Goal: Information Seeking & Learning: Learn about a topic

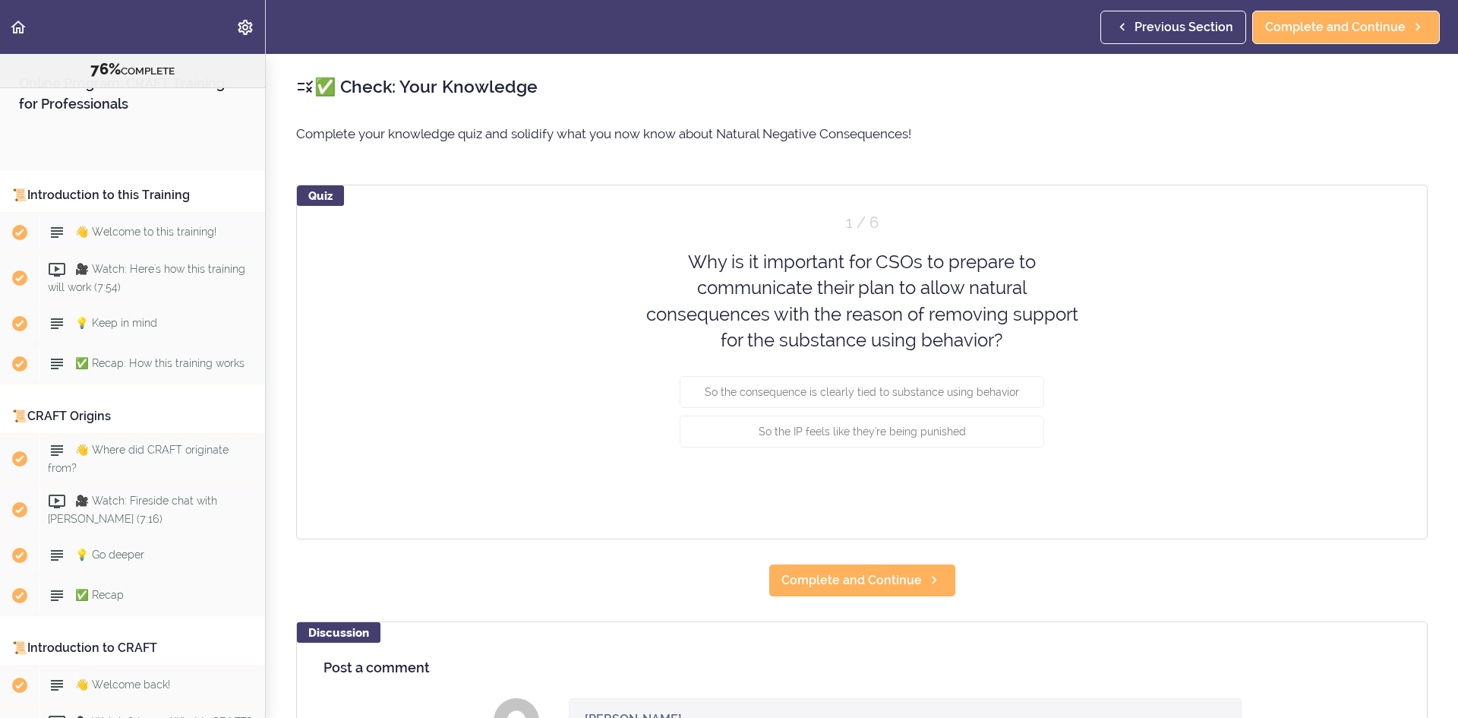
scroll to position [8519, 0]
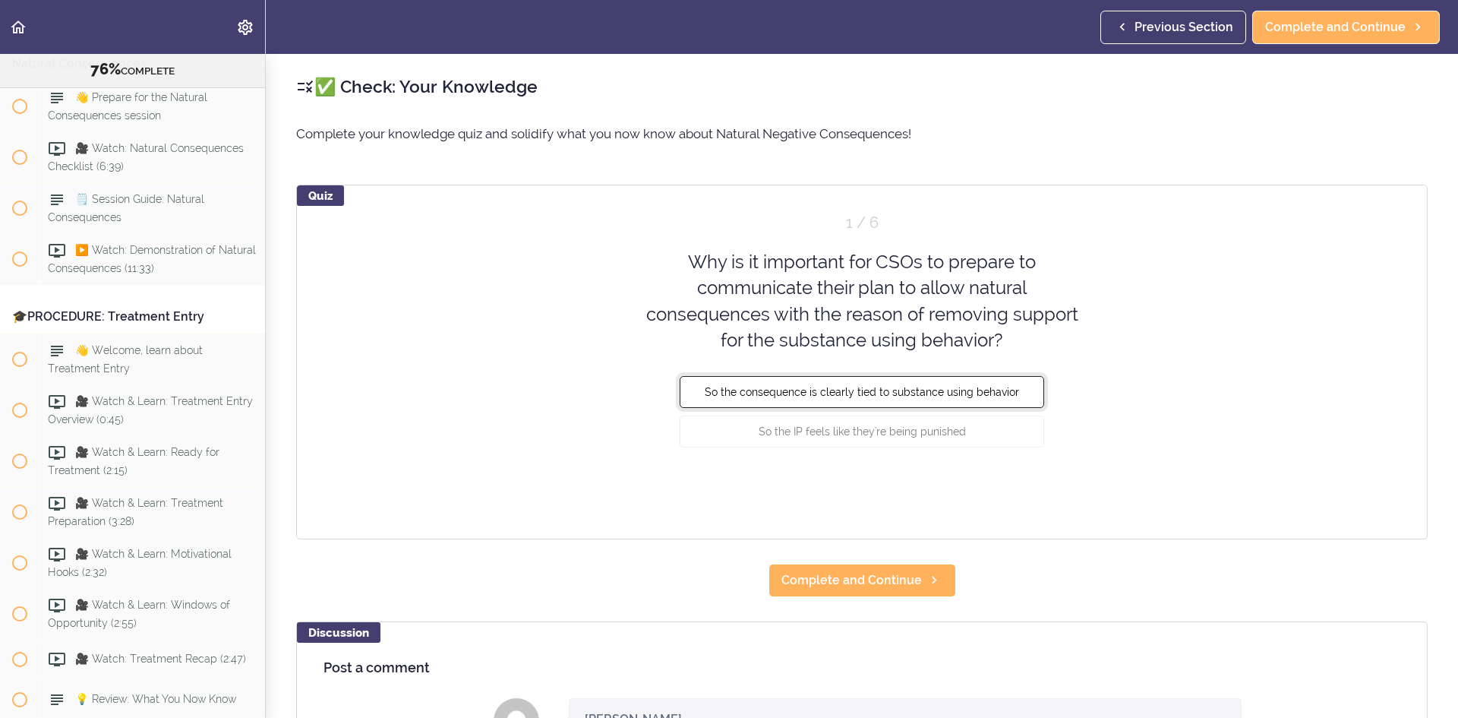
click at [968, 403] on button "So the consequence is clearly tied to substance using behavior" at bounding box center [862, 392] width 365 height 32
click at [1019, 494] on button "Check" at bounding box center [1014, 488] width 60 height 21
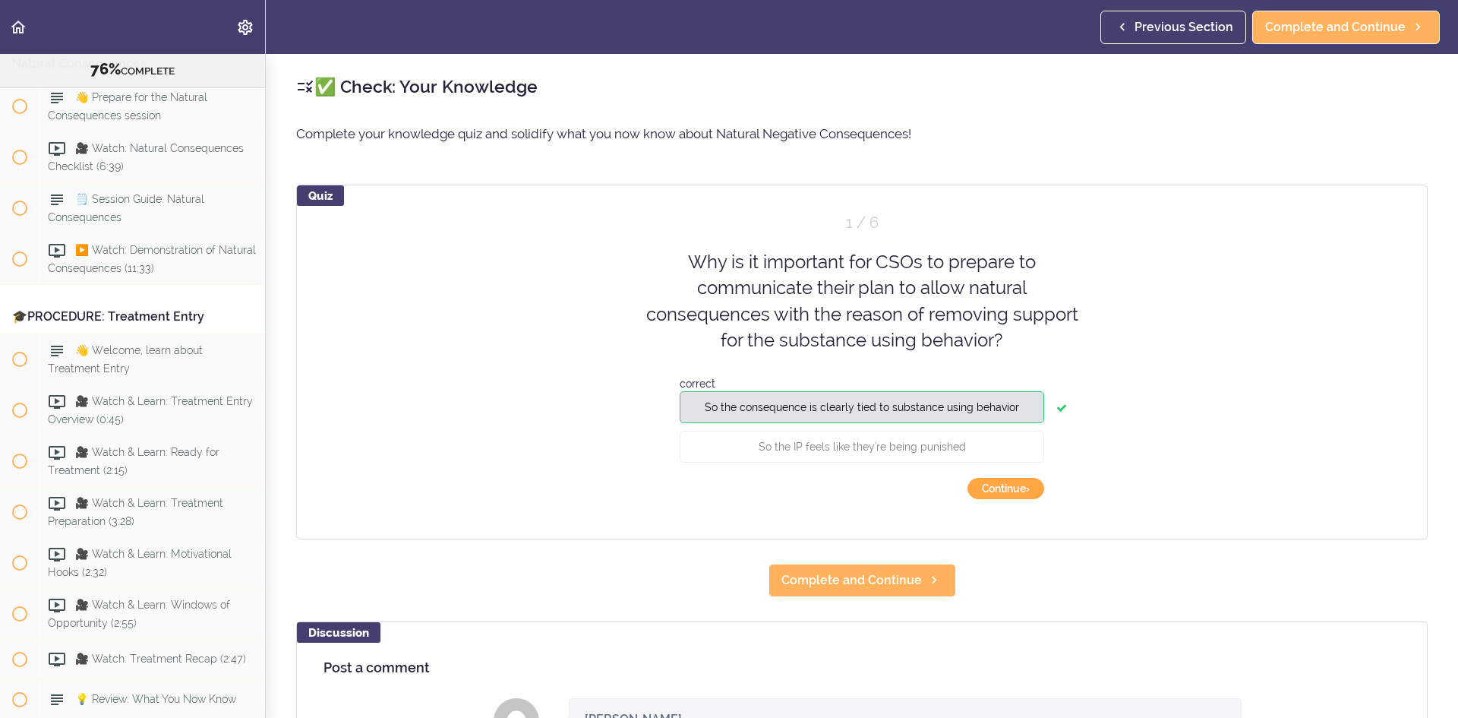
click at [1019, 494] on button "Continue ›" at bounding box center [1006, 488] width 77 height 21
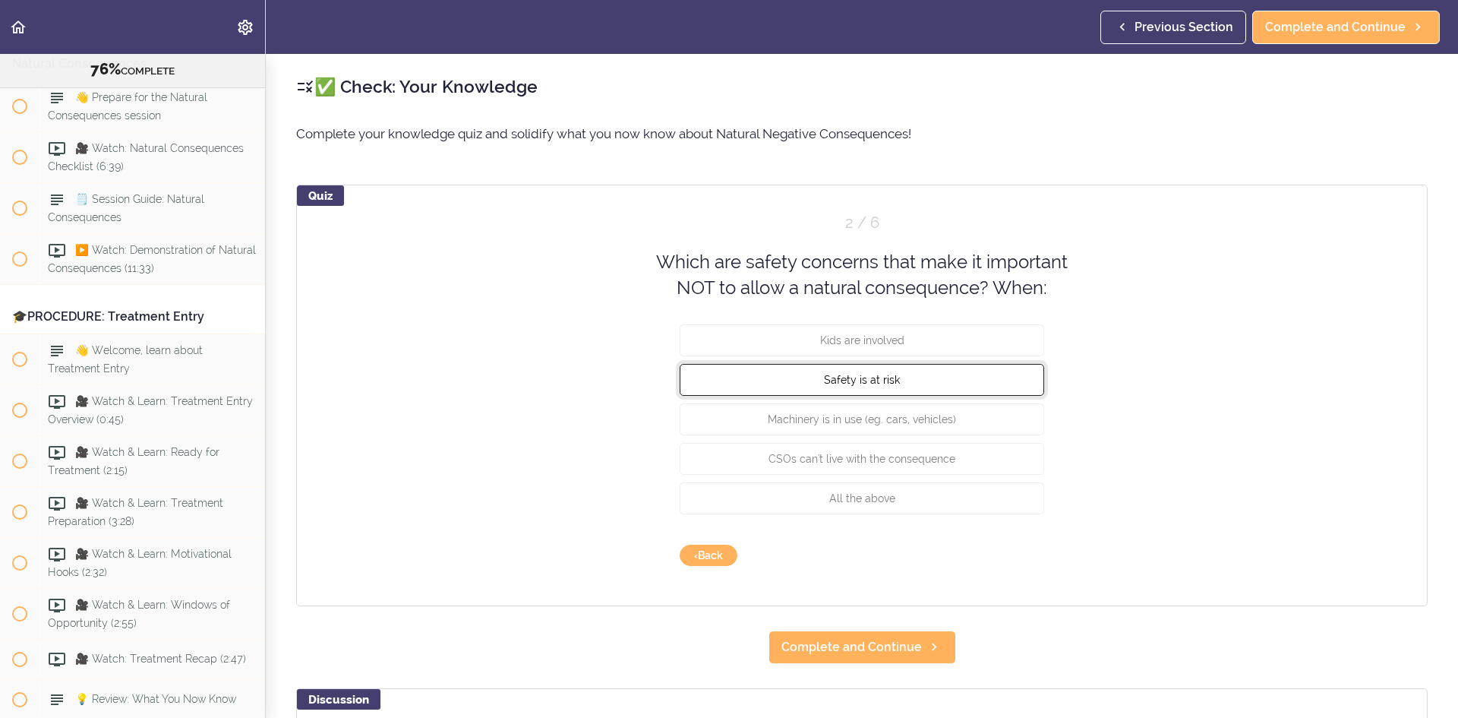
click at [838, 375] on span "Safety is at risk" at bounding box center [862, 379] width 76 height 12
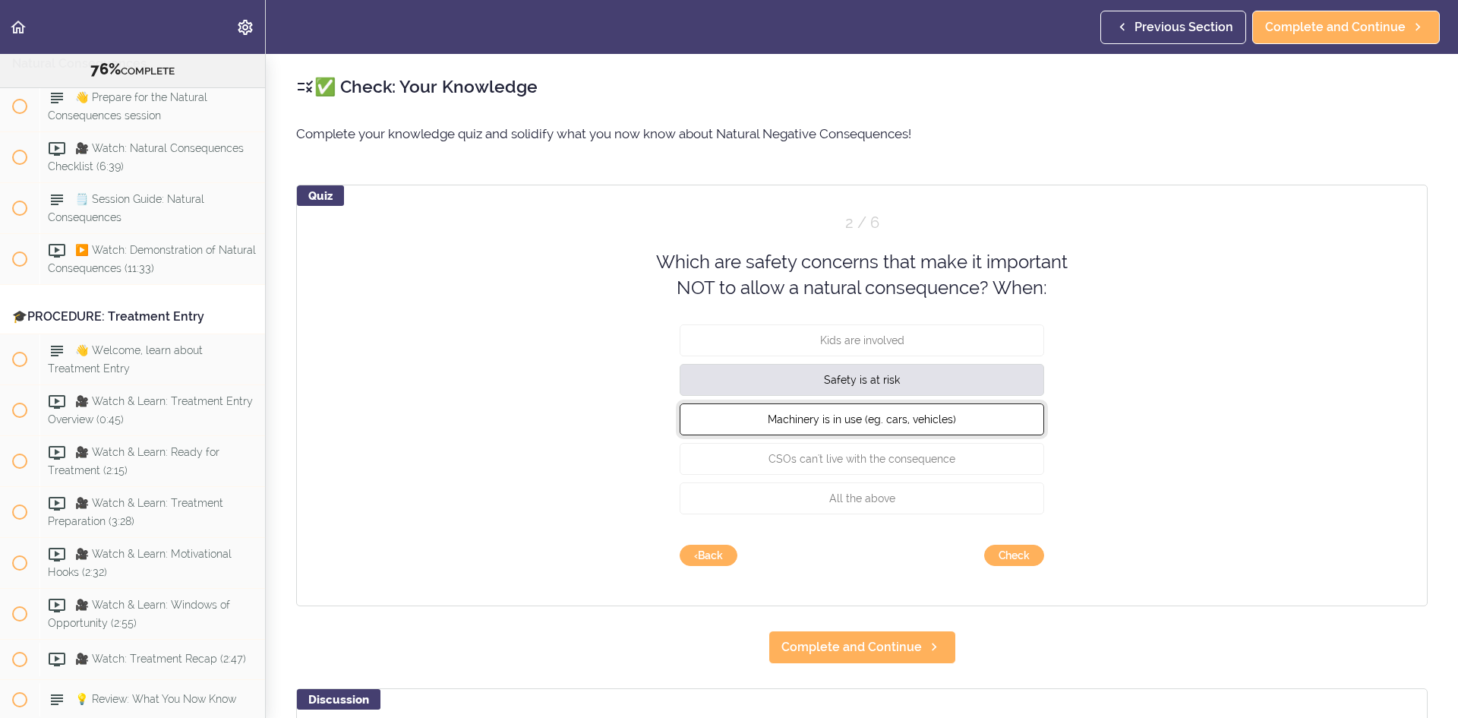
click at [831, 412] on span "Machinery is in use (eg. cars, vehicles)" at bounding box center [862, 418] width 188 height 12
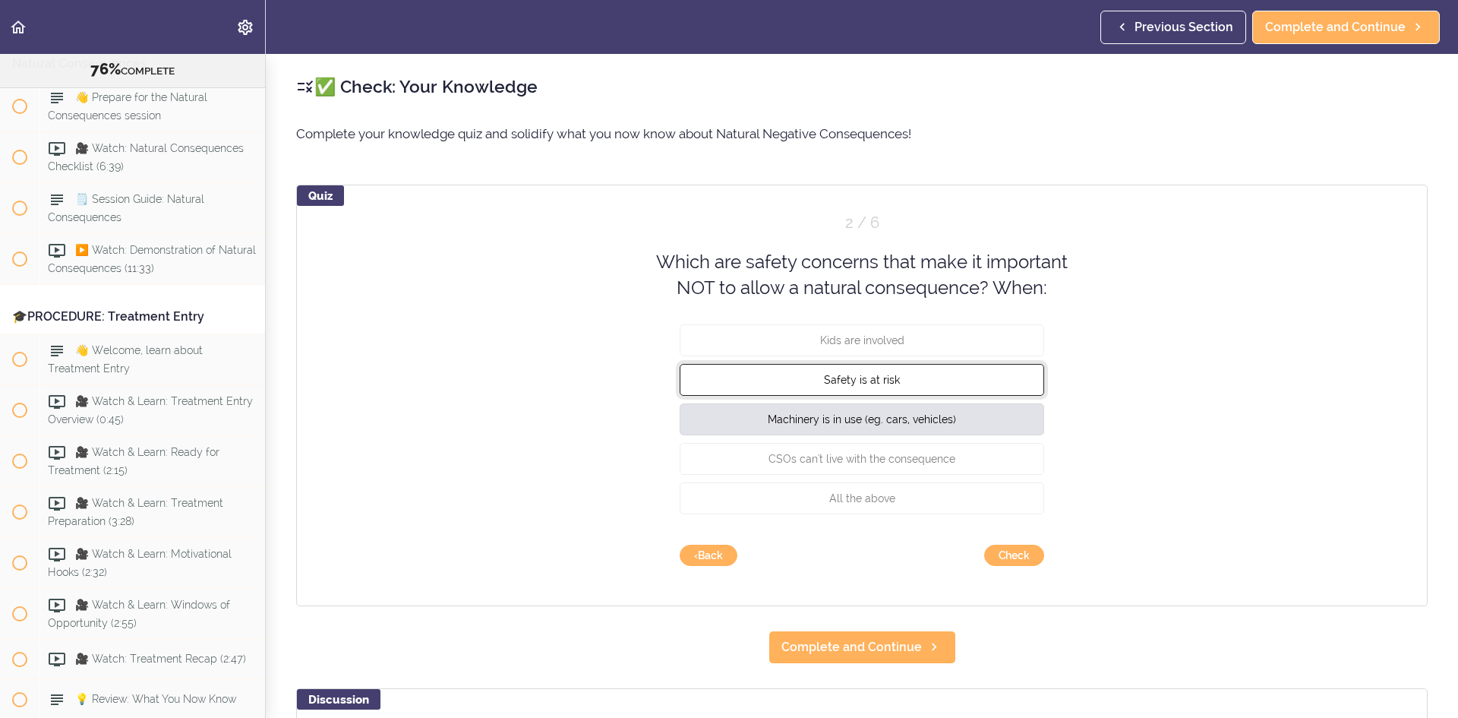
click at [845, 381] on span "Safety is at risk" at bounding box center [862, 379] width 76 height 12
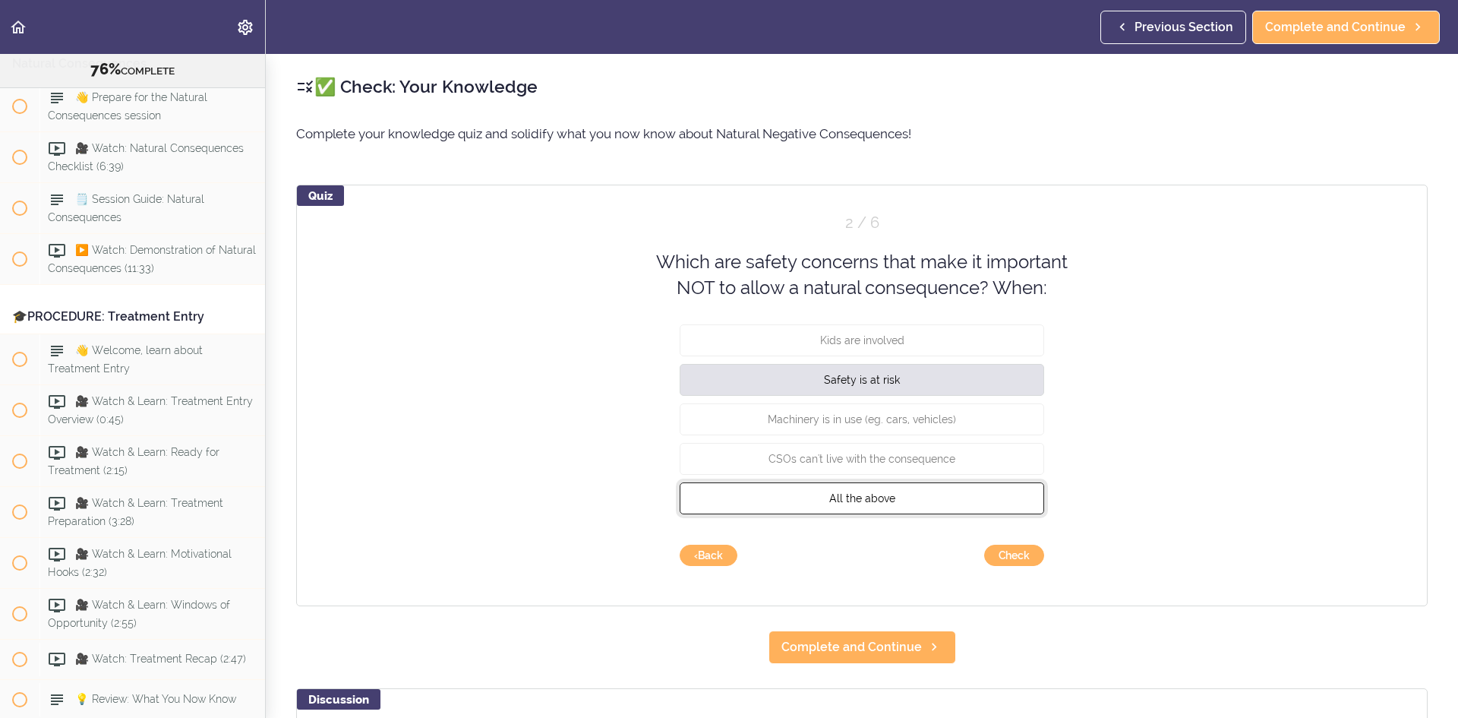
click at [965, 504] on button "All the above" at bounding box center [862, 497] width 365 height 32
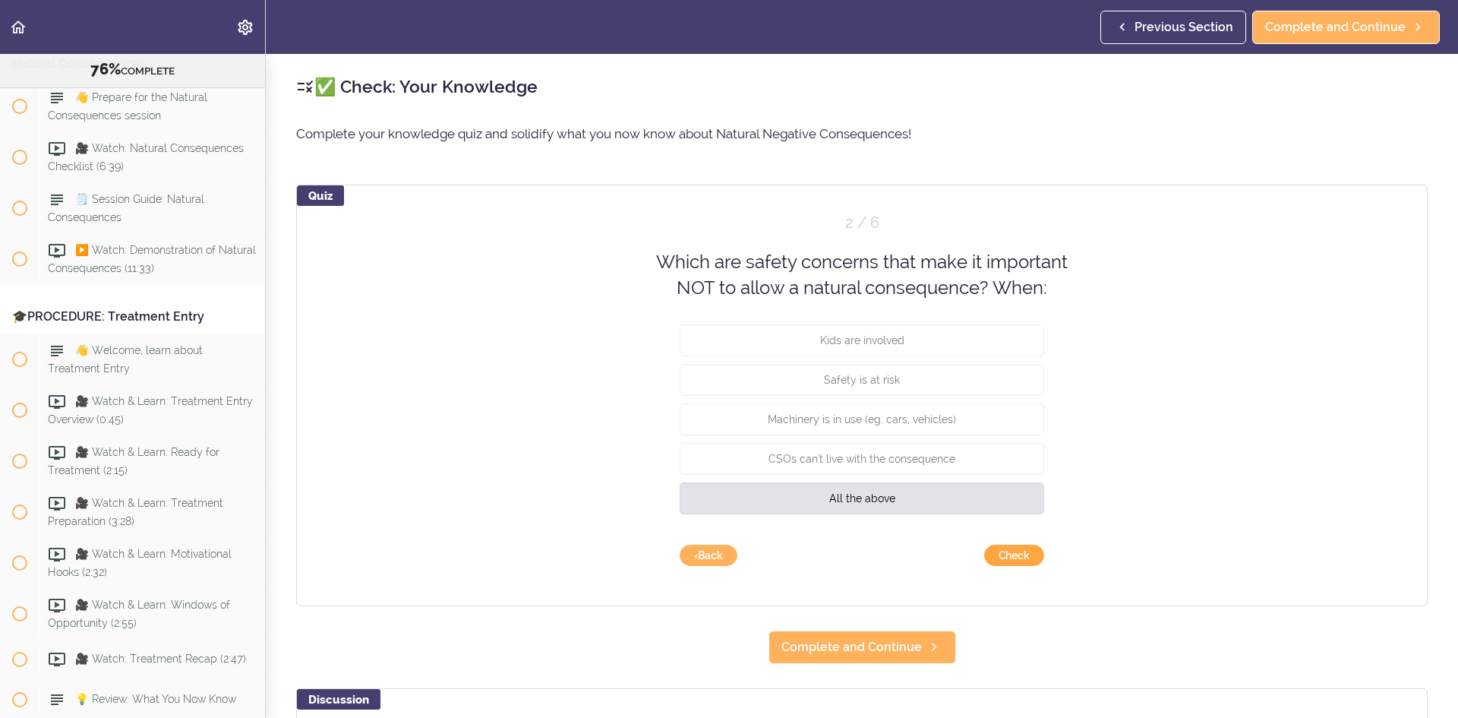
click at [995, 560] on button "Check" at bounding box center [1014, 555] width 60 height 21
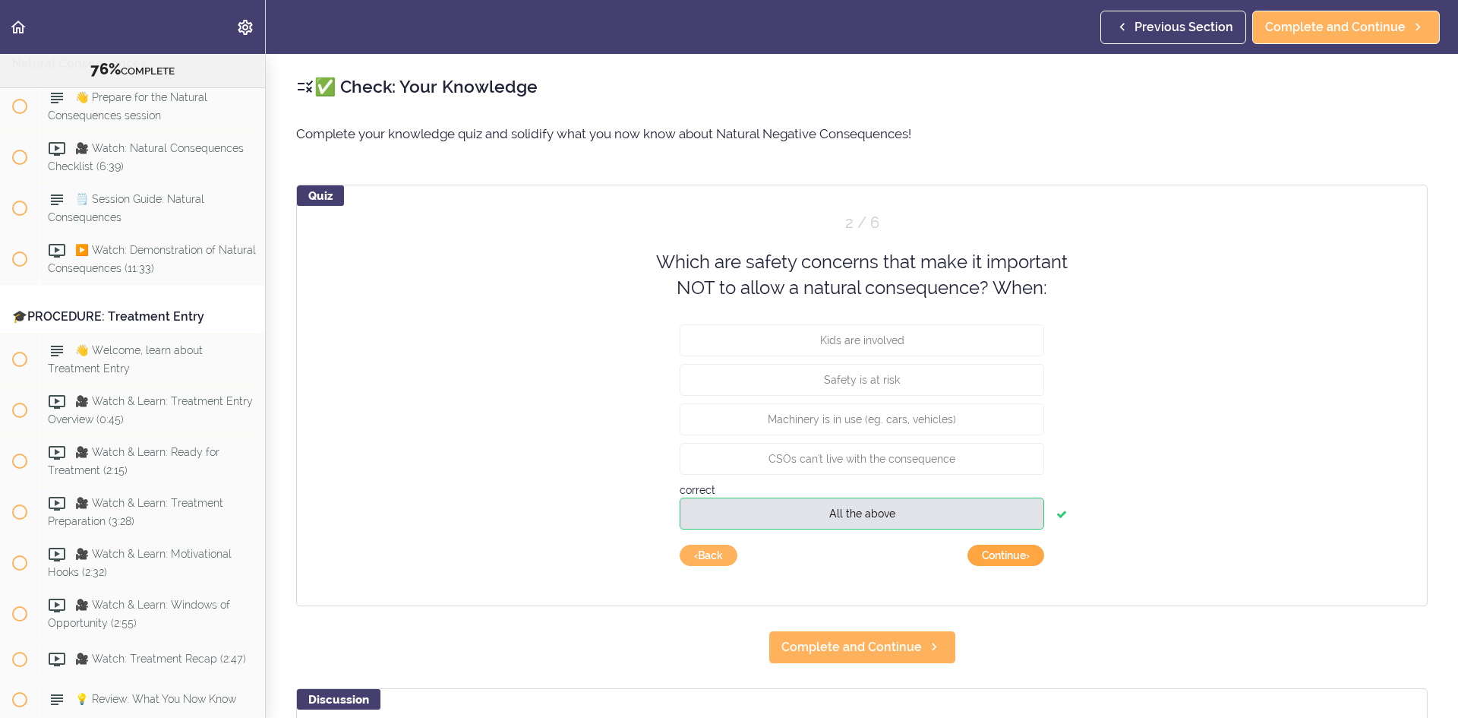
click at [995, 560] on button "Continue ›" at bounding box center [1006, 555] width 77 height 21
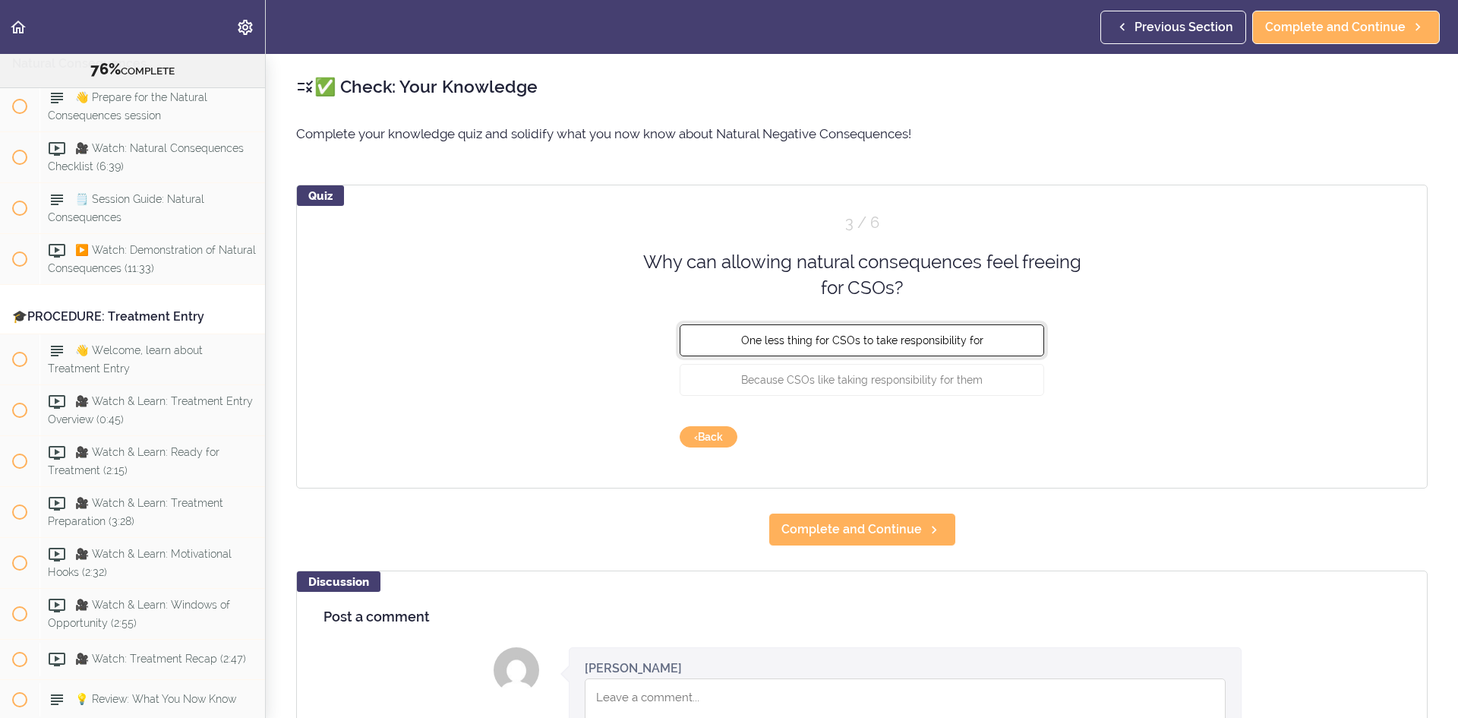
click at [930, 336] on span "One less thing for CSOs to take responsibility for" at bounding box center [862, 339] width 242 height 12
drag, startPoint x: 1031, startPoint y: 421, endPoint x: 1024, endPoint y: 433, distance: 13.3
click at [1028, 426] on div "Quiz 3 / 6 Why can allowing natural consequences feel freeing for CSOs? One les…" at bounding box center [862, 337] width 1132 height 304
click at [1024, 433] on button "Check" at bounding box center [1014, 436] width 60 height 21
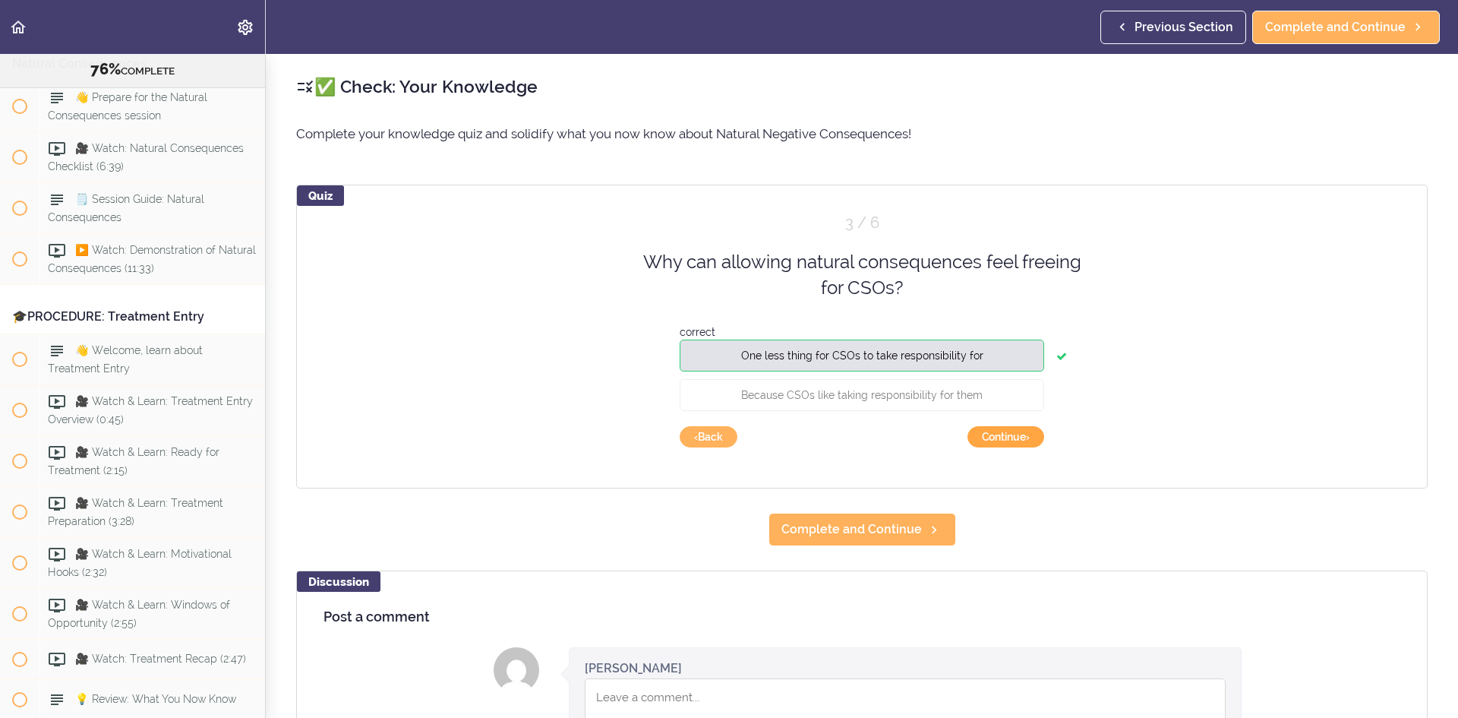
click at [1024, 433] on button "Continue ›" at bounding box center [1006, 436] width 77 height 21
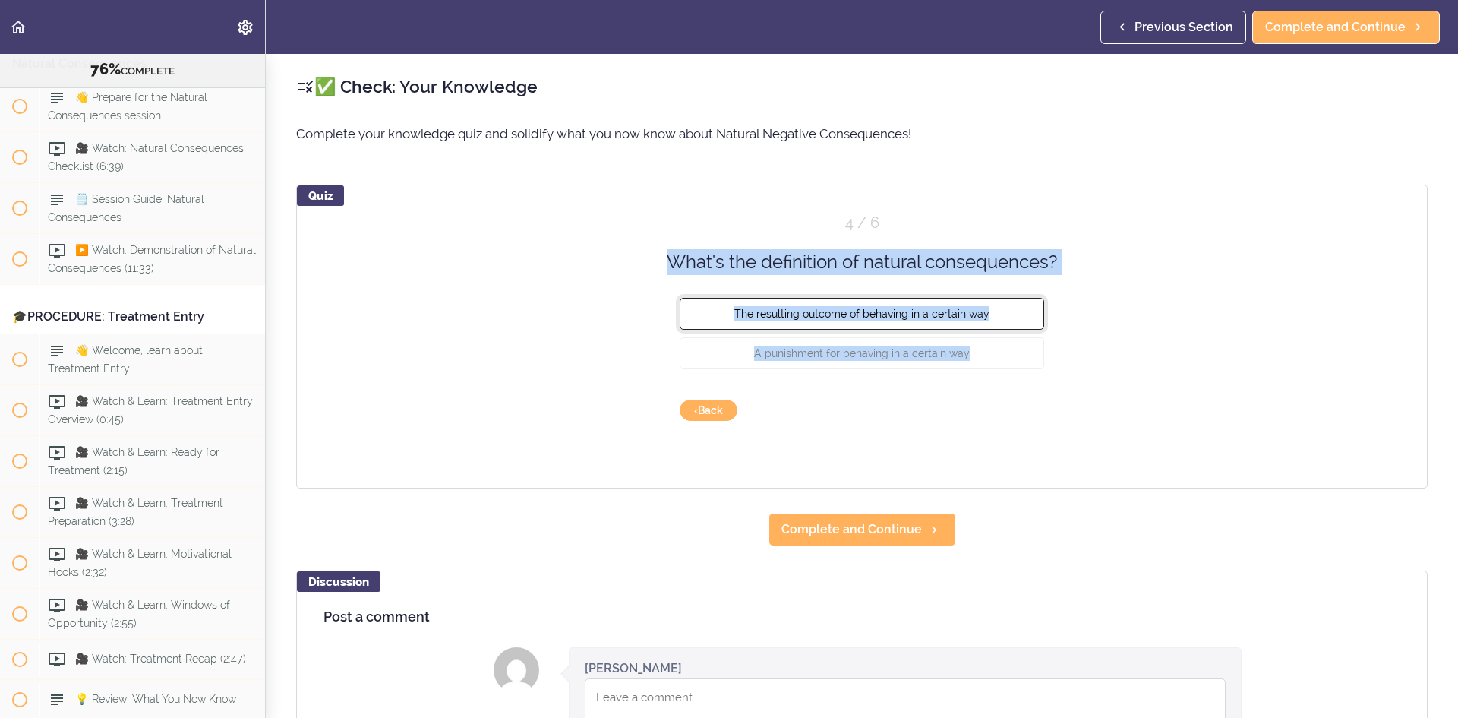
click at [961, 299] on button "The resulting outcome of behaving in a certain way" at bounding box center [862, 314] width 365 height 32
click at [993, 409] on button "Check" at bounding box center [1014, 409] width 60 height 21
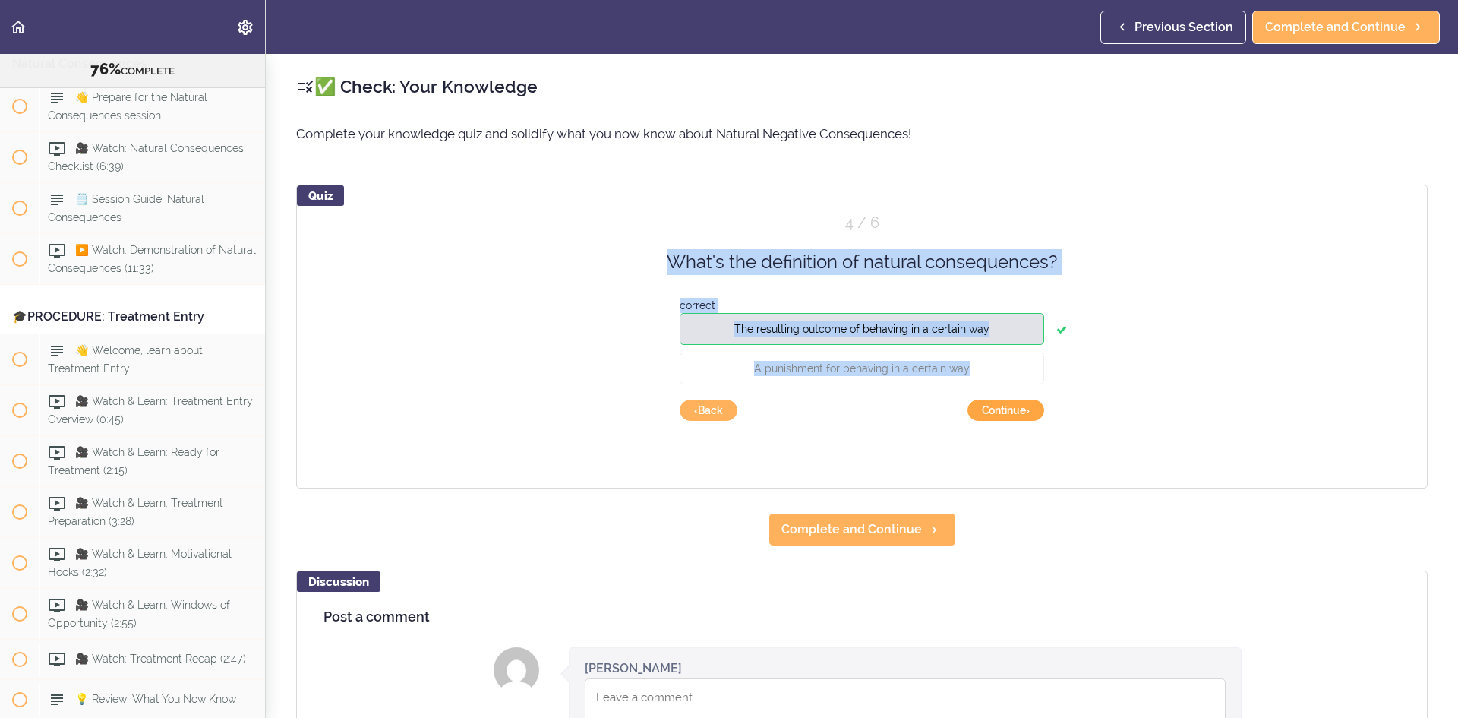
click at [993, 409] on button "Continue ›" at bounding box center [1006, 409] width 77 height 21
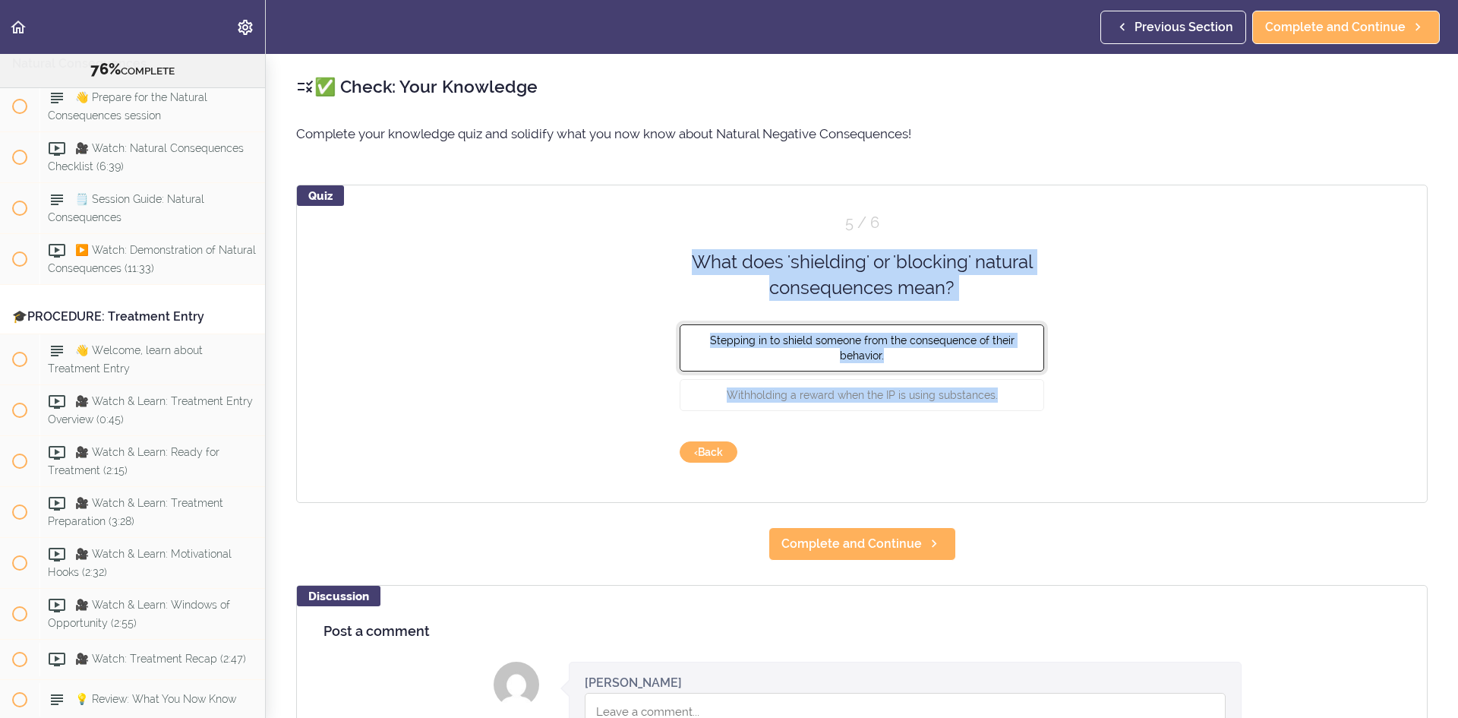
click at [1000, 358] on button "Stepping in to shield someone from the consequence of their behavior." at bounding box center [862, 347] width 365 height 47
click at [1012, 454] on button "Check" at bounding box center [1014, 451] width 60 height 21
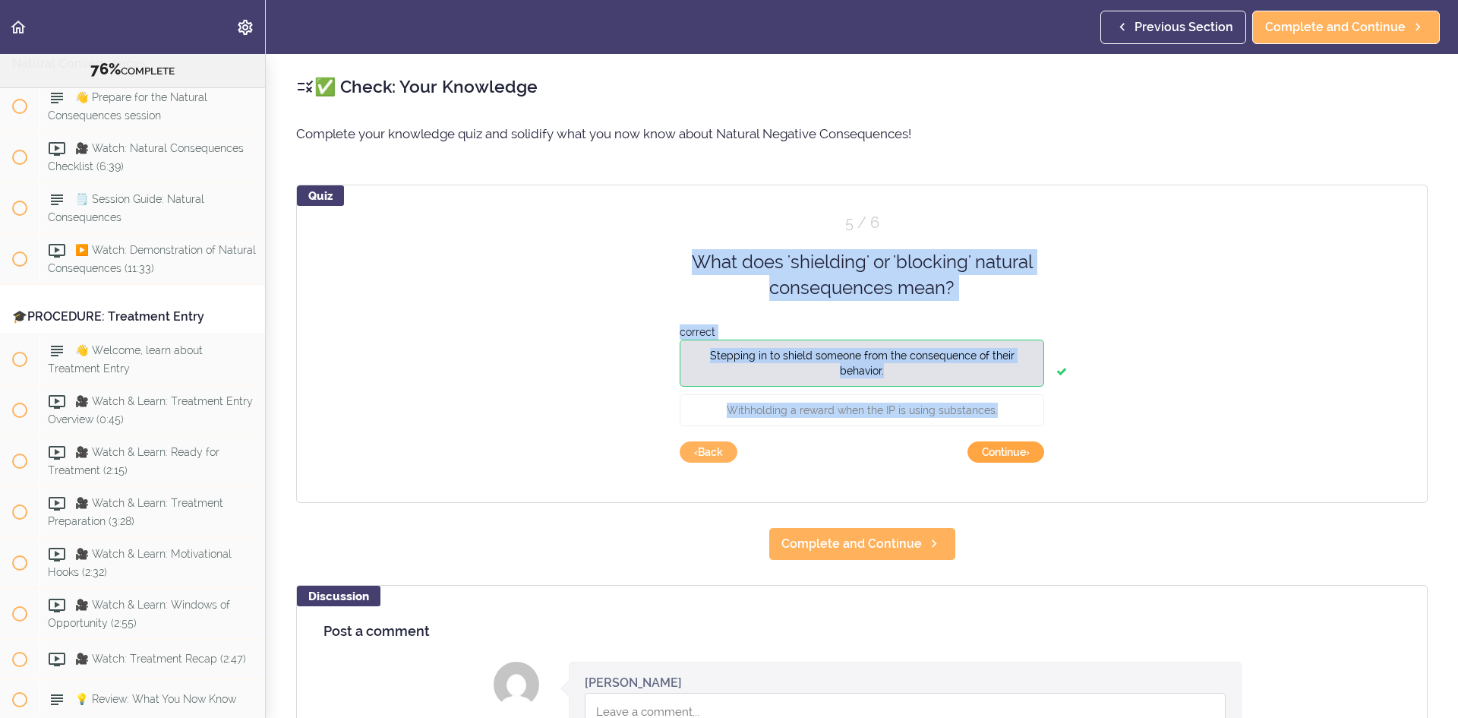
click at [1012, 454] on button "Continue ›" at bounding box center [1006, 451] width 77 height 21
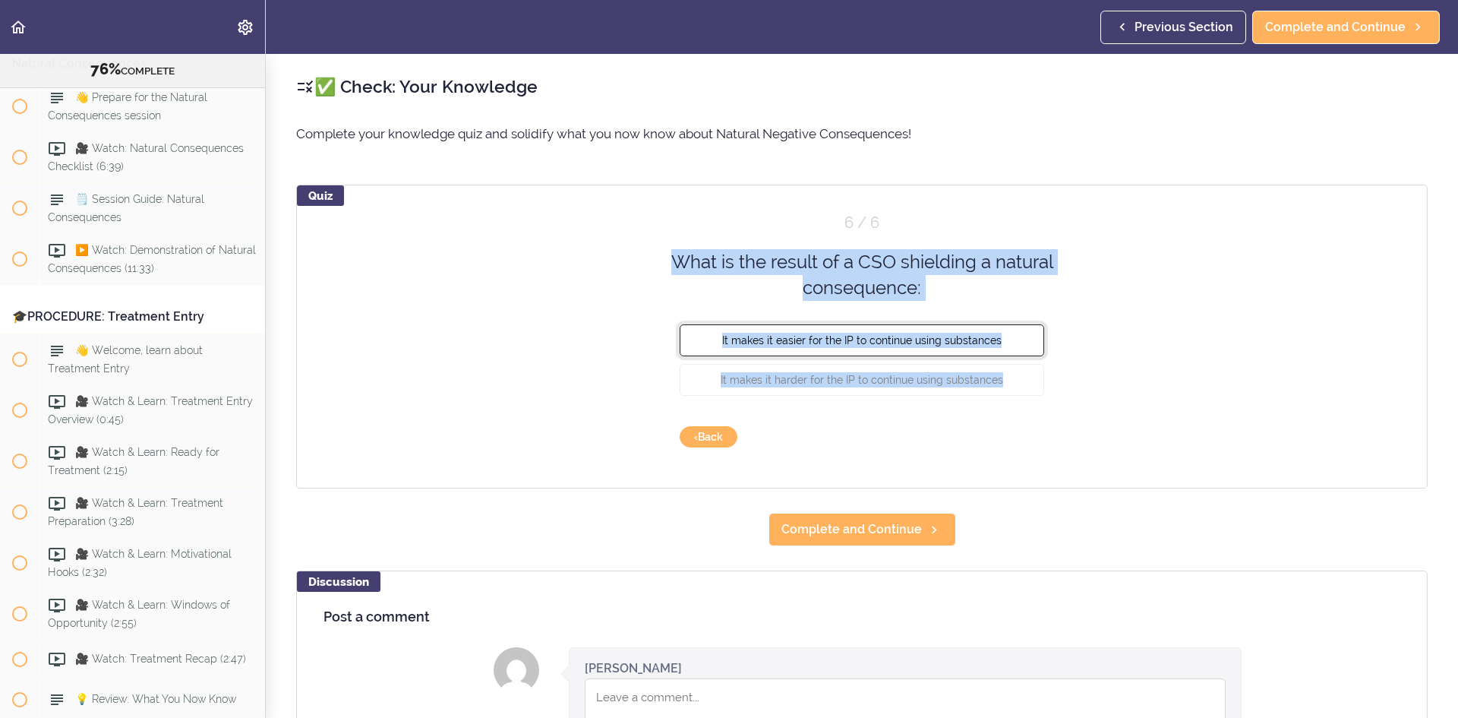
click at [990, 349] on button "It makes it easier for the IP to continue using substances" at bounding box center [862, 340] width 365 height 32
click at [1009, 437] on button "Check" at bounding box center [1014, 436] width 60 height 21
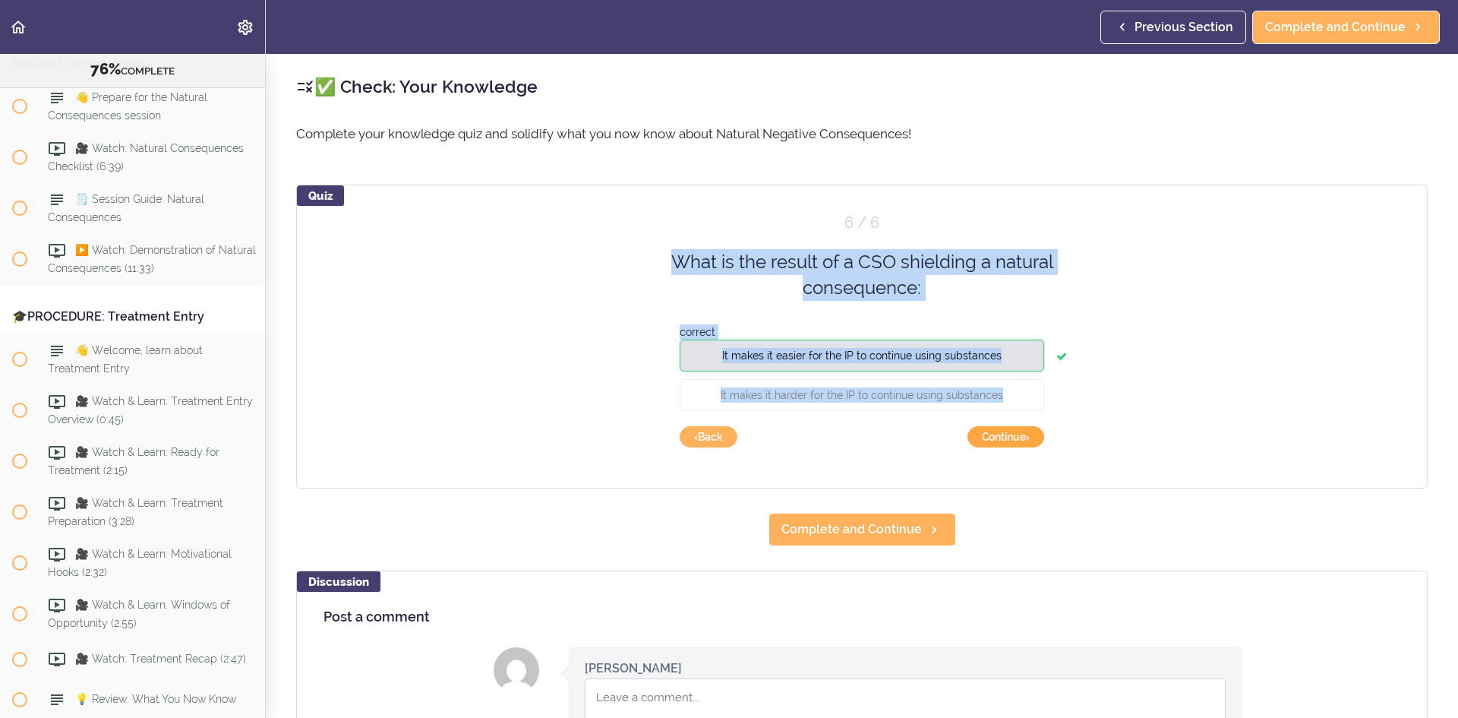
click at [1009, 437] on button "Continue ›" at bounding box center [1006, 436] width 77 height 21
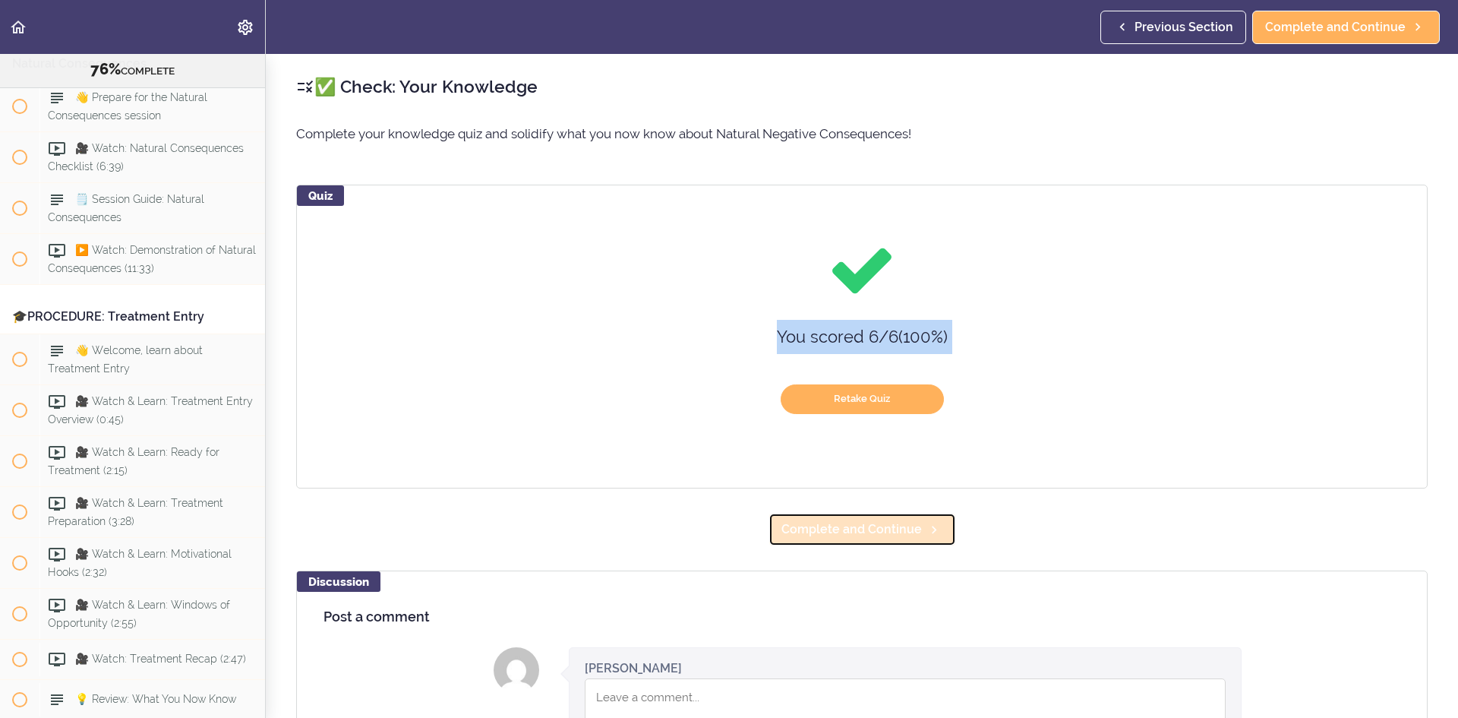
click at [904, 537] on span "Complete and Continue" at bounding box center [851, 529] width 140 height 18
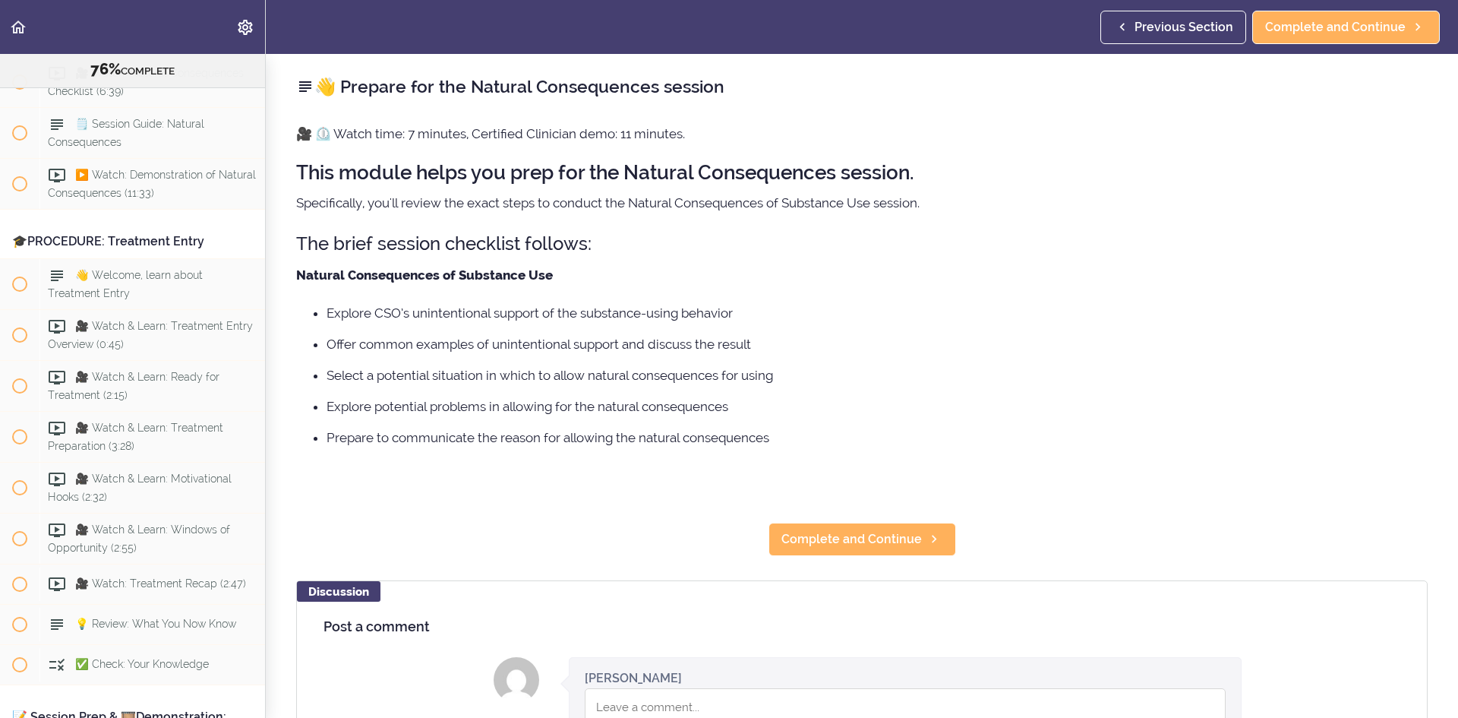
scroll to position [8627, 0]
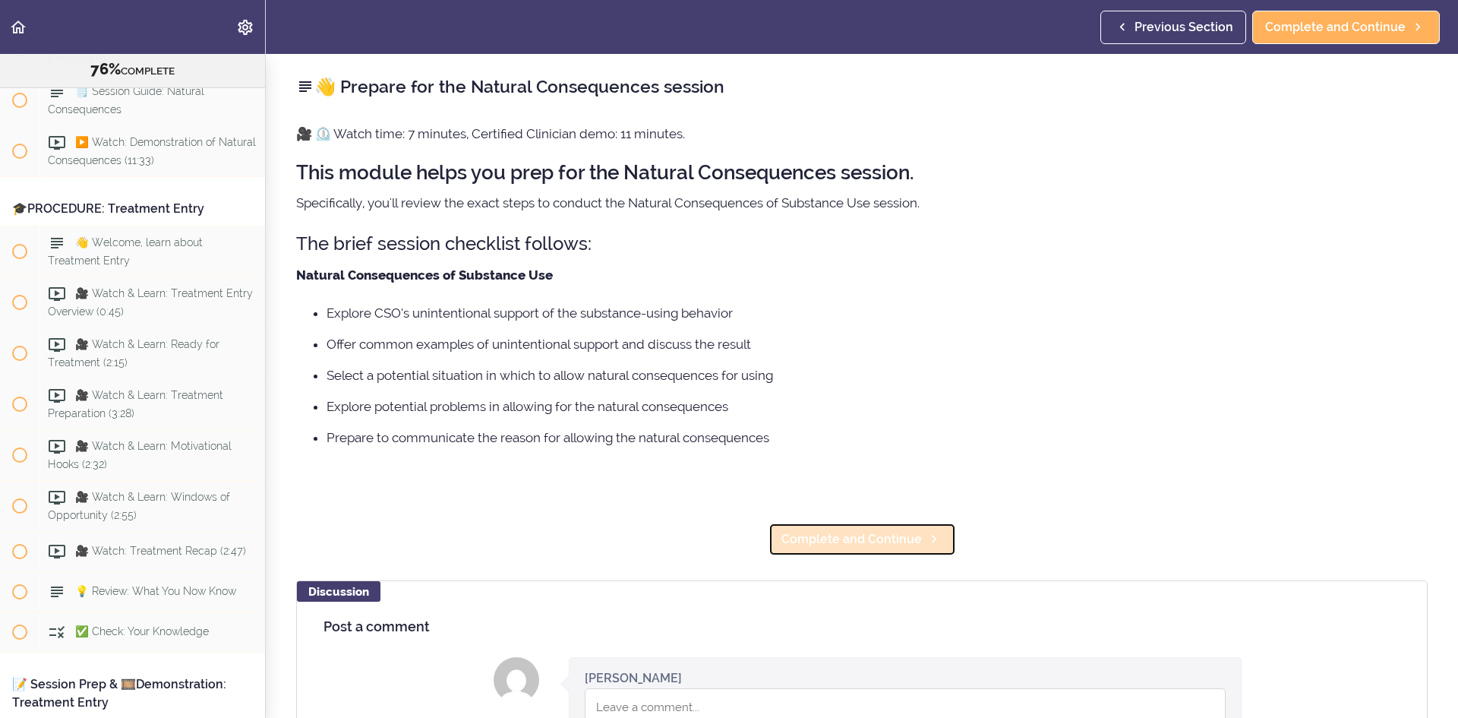
click at [838, 531] on span "Complete and Continue" at bounding box center [851, 539] width 140 height 18
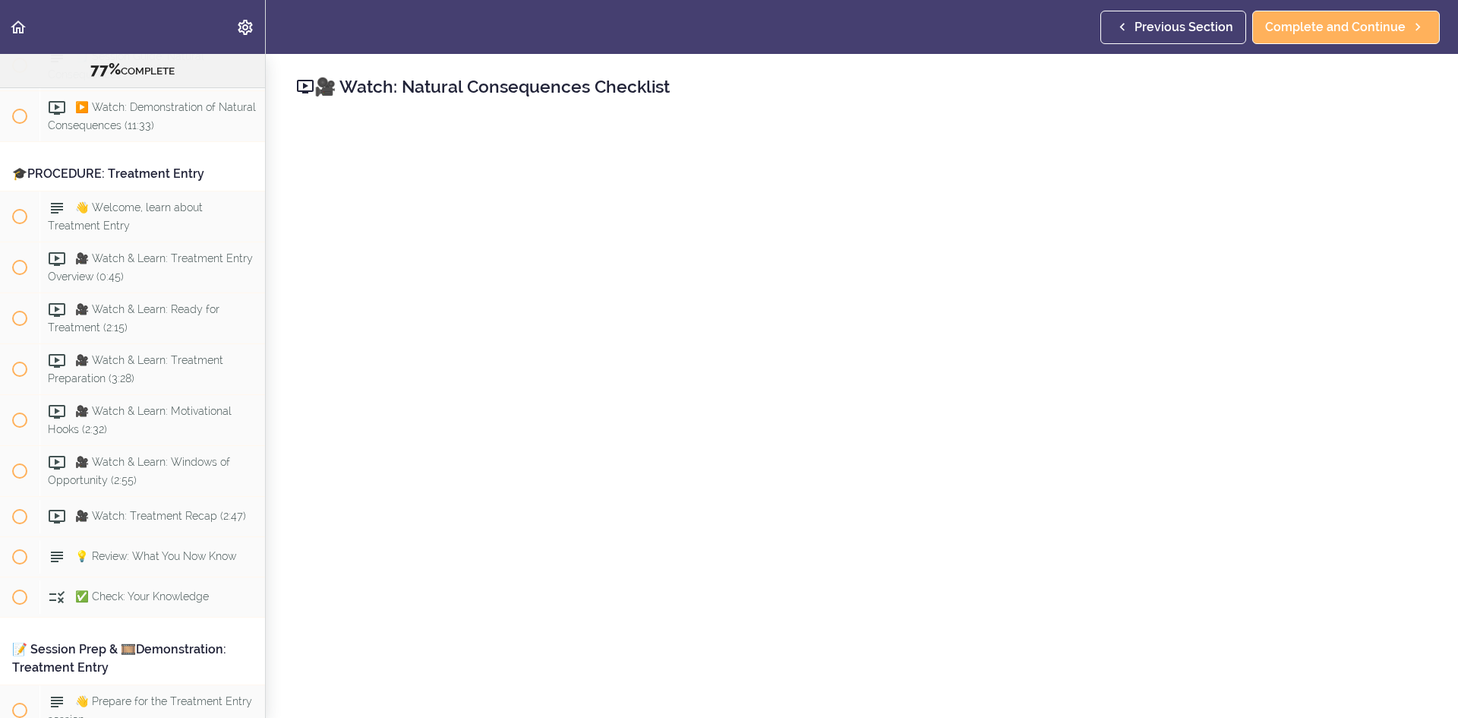
scroll to position [8677, 0]
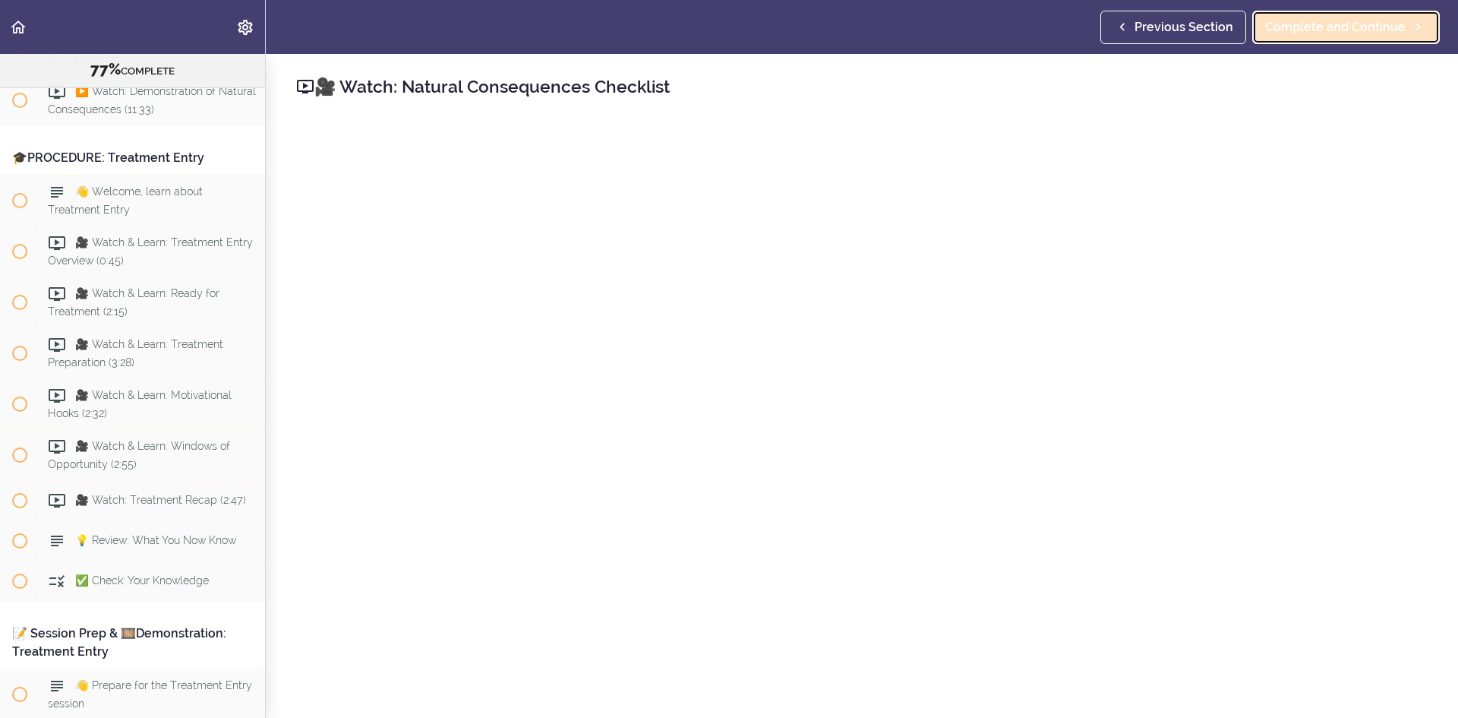
click at [1322, 24] on span "Complete and Continue" at bounding box center [1335, 27] width 140 height 18
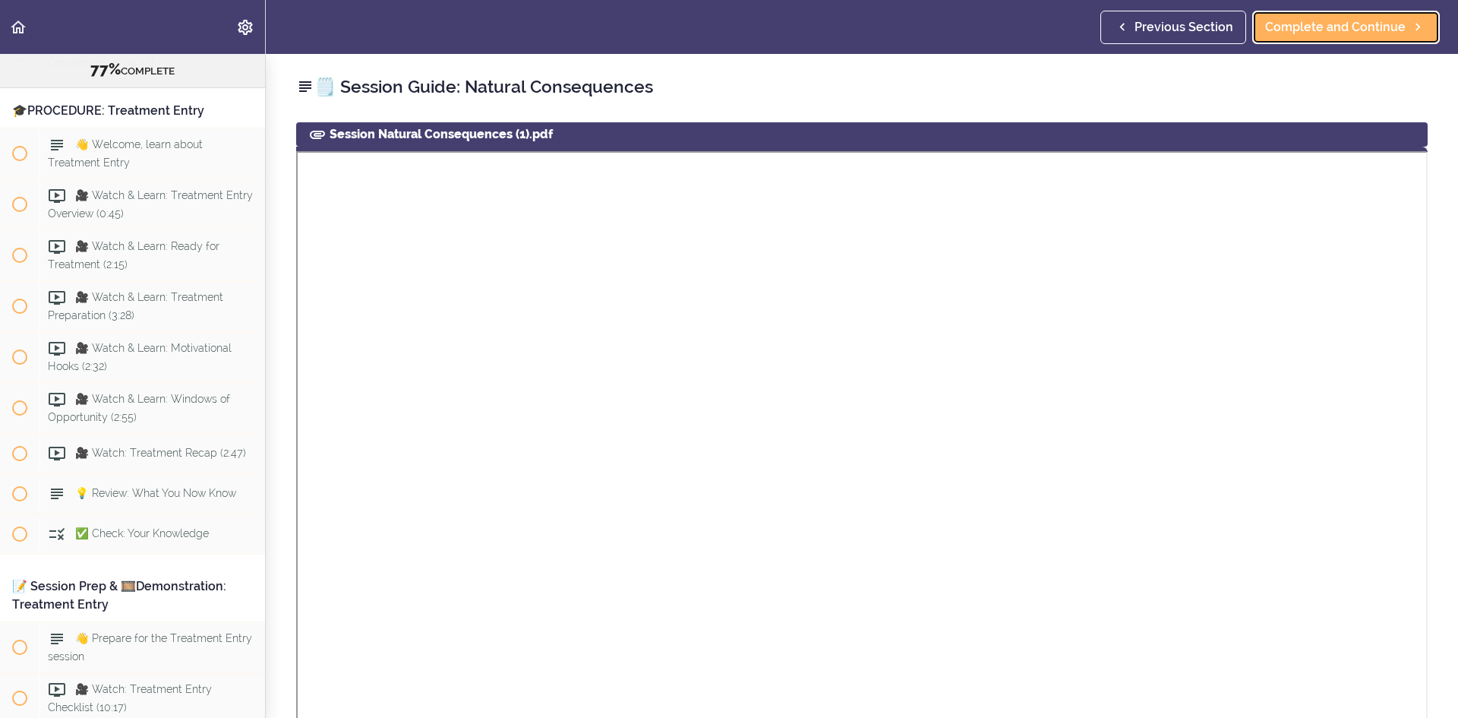
scroll to position [8728, 0]
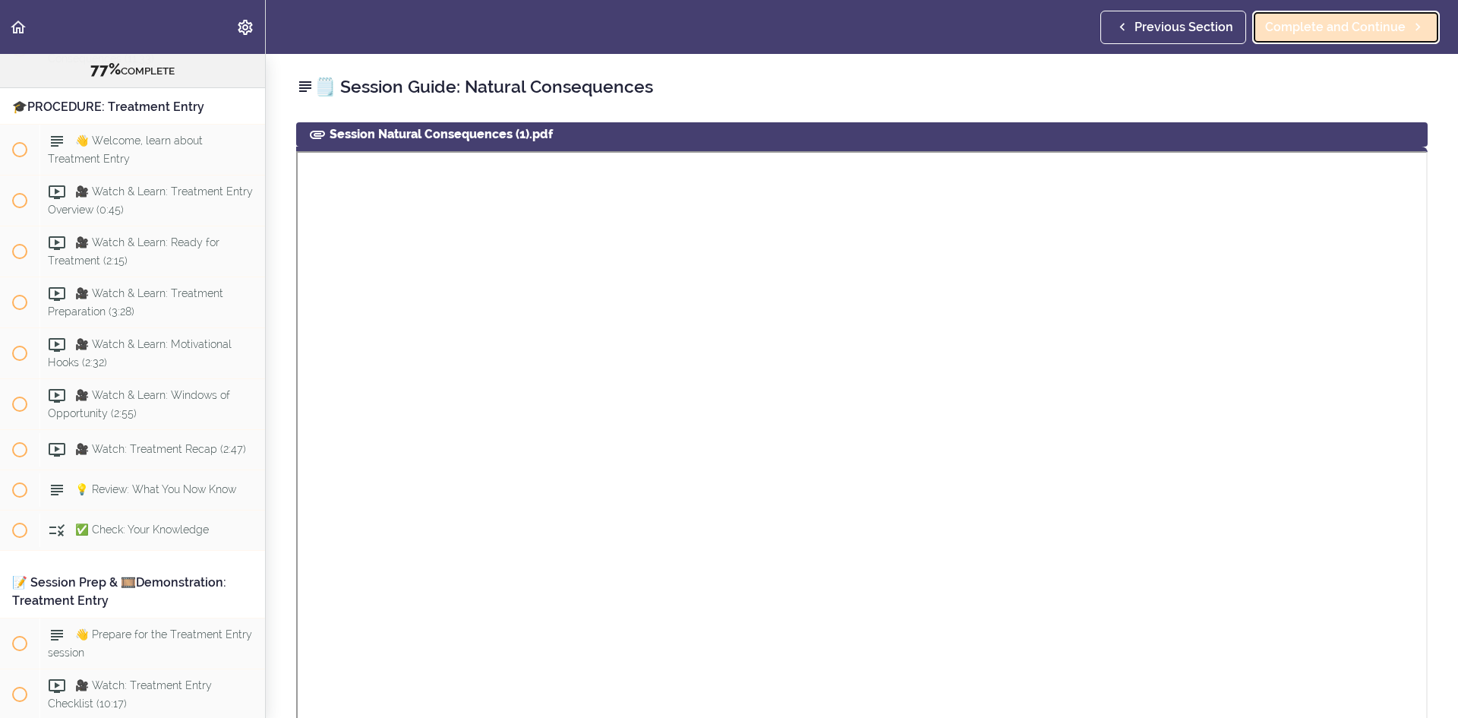
drag, startPoint x: 1322, startPoint y: 25, endPoint x: 1298, endPoint y: 33, distance: 25.5
click at [1322, 25] on span "Complete and Continue" at bounding box center [1335, 27] width 140 height 18
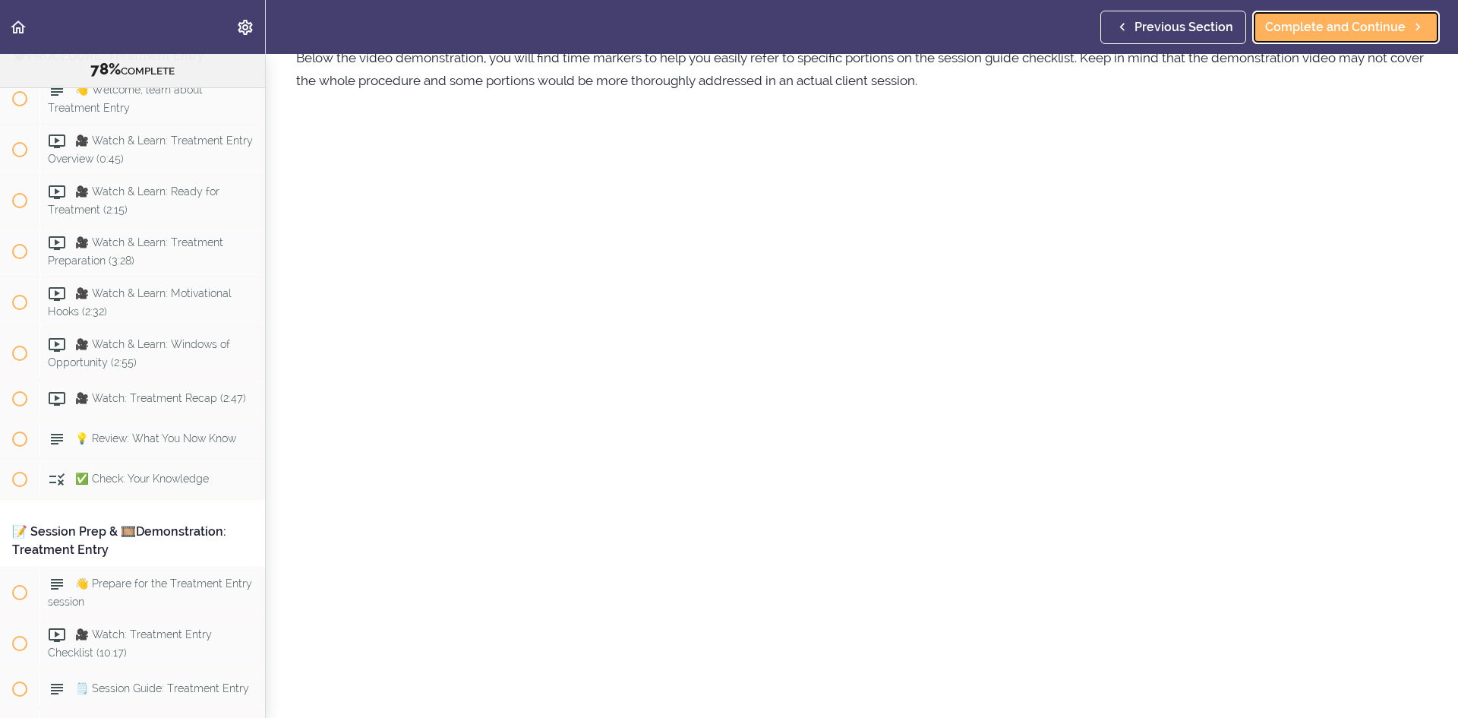
scroll to position [152, 0]
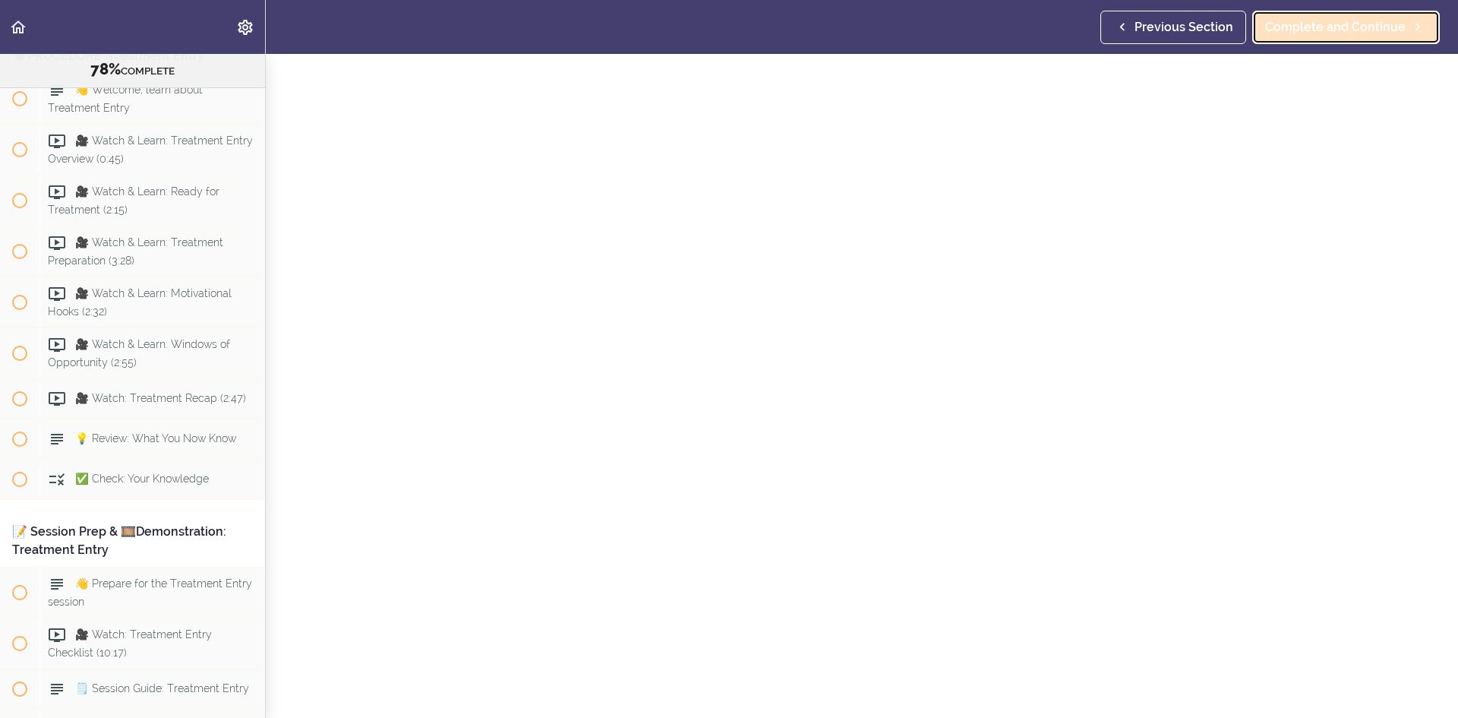
click at [1319, 27] on span "Complete and Continue" at bounding box center [1335, 27] width 140 height 18
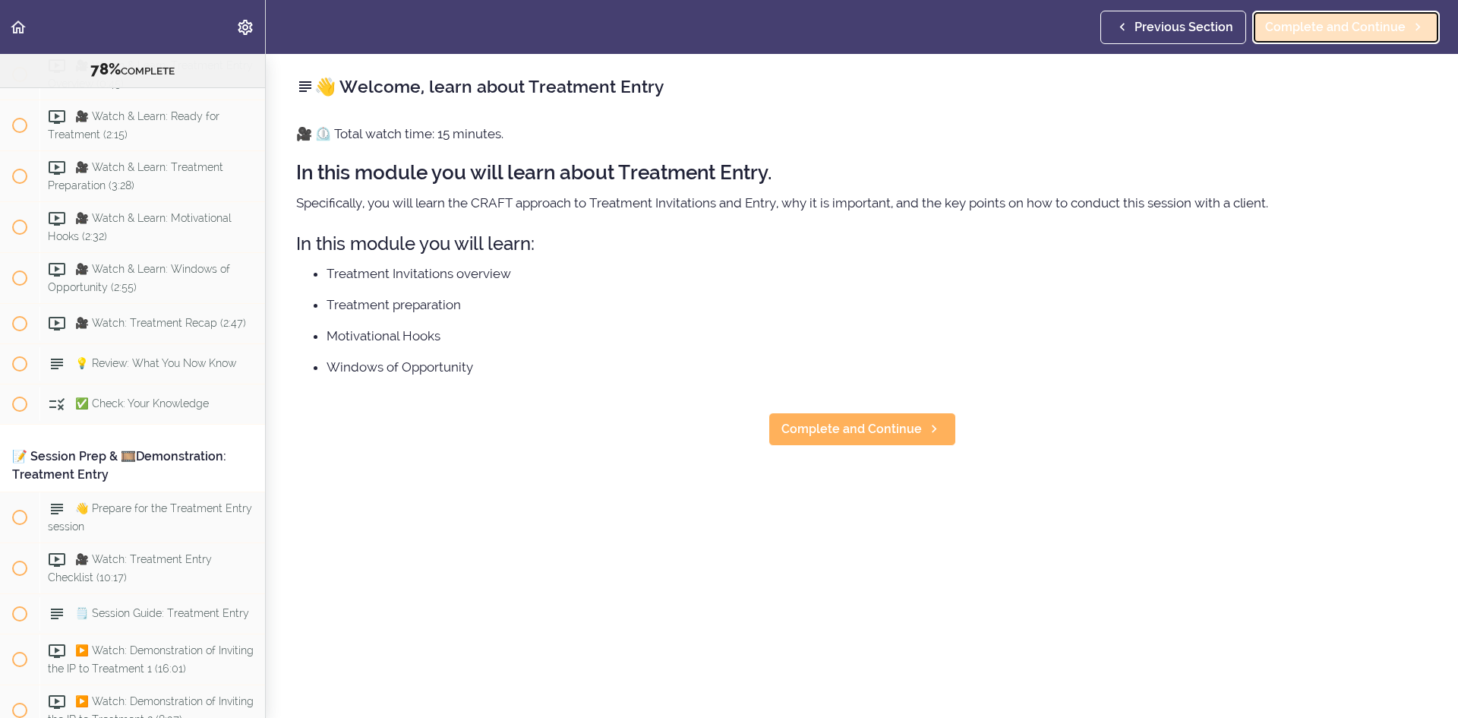
scroll to position [8879, 0]
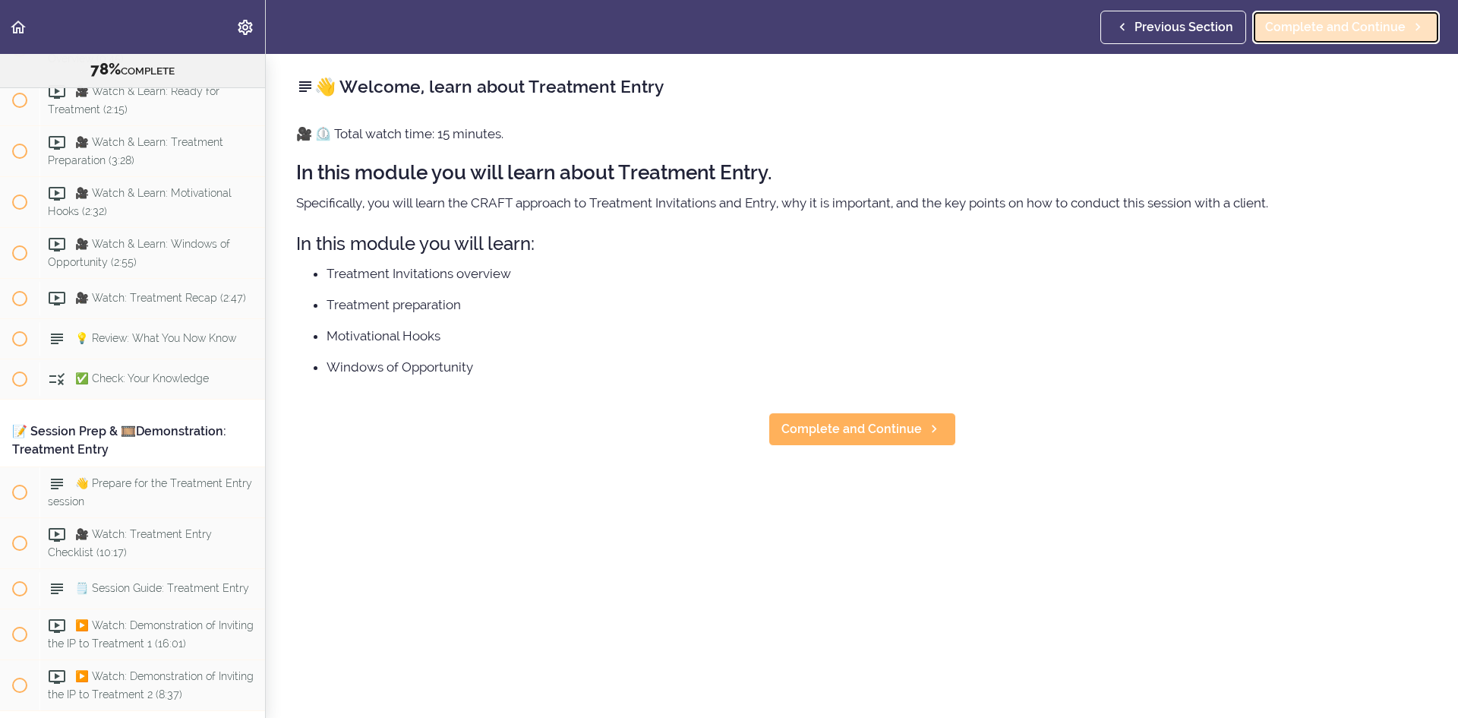
click at [1319, 27] on span "Complete and Continue" at bounding box center [1335, 27] width 140 height 18
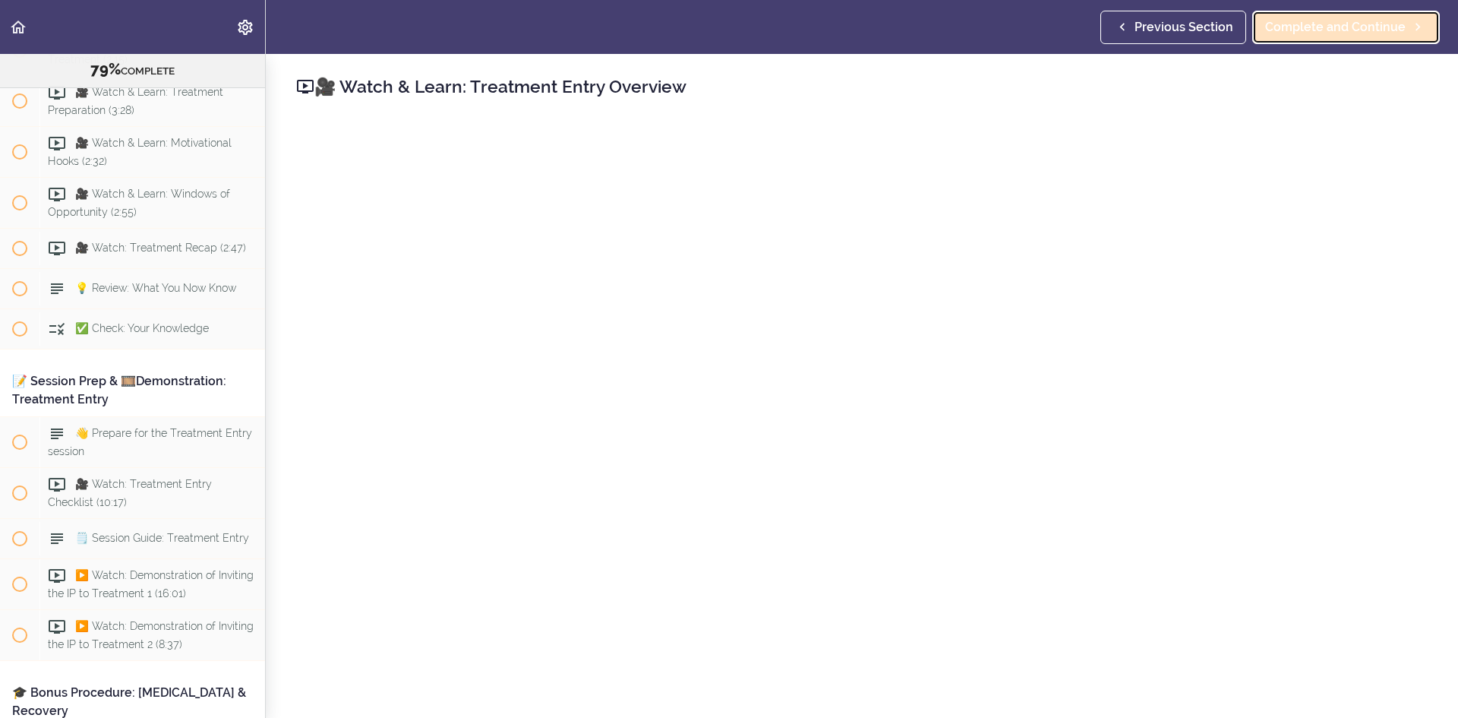
scroll to position [8930, 0]
click at [1342, 19] on span "Complete and Continue" at bounding box center [1335, 27] width 140 height 18
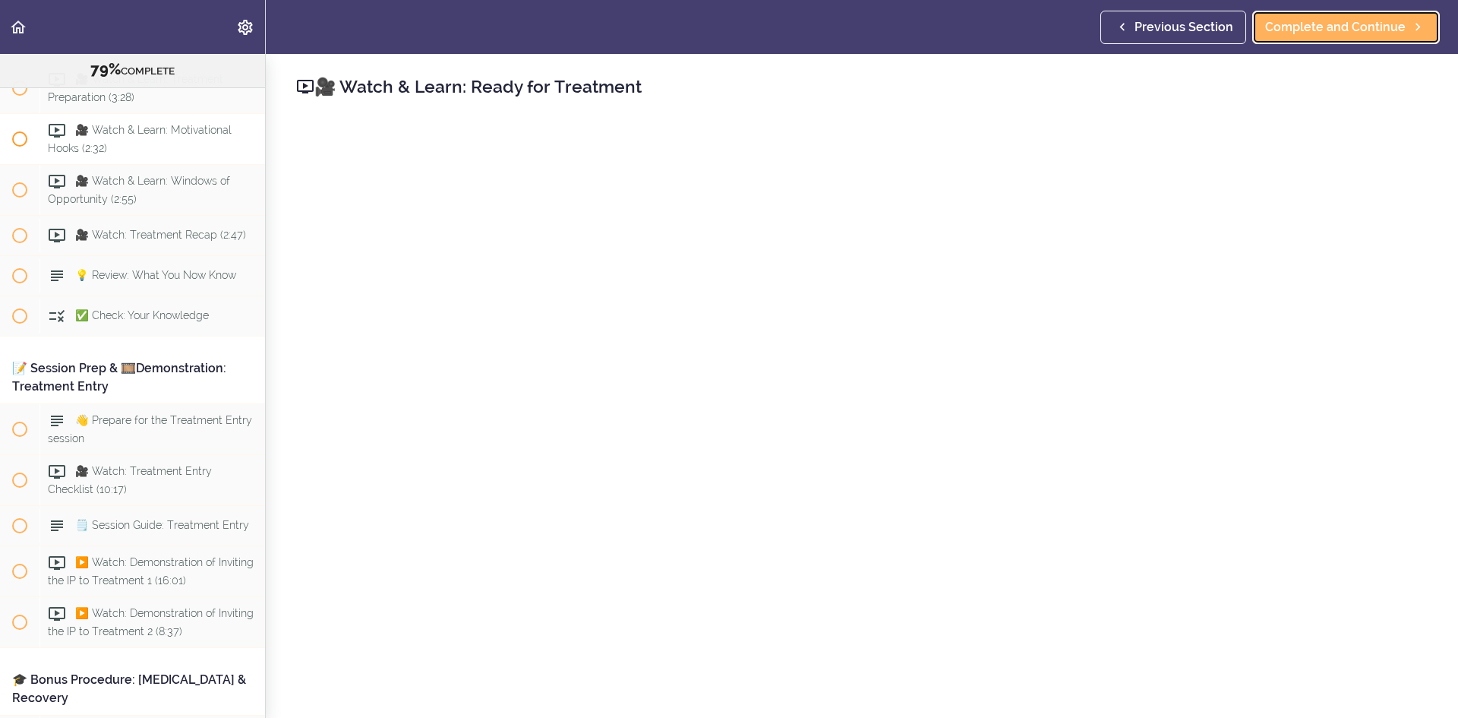
scroll to position [8905, 0]
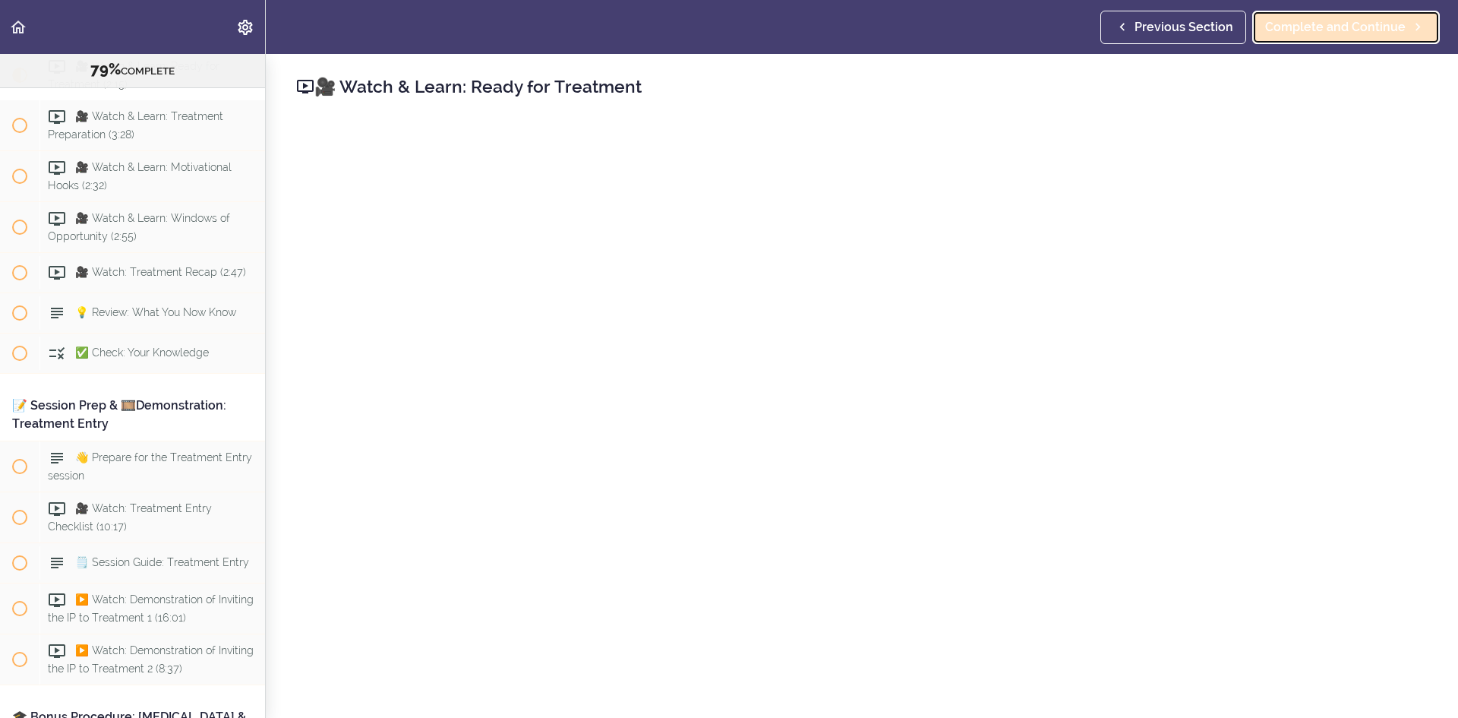
click at [1323, 25] on span "Complete and Continue" at bounding box center [1335, 27] width 140 height 18
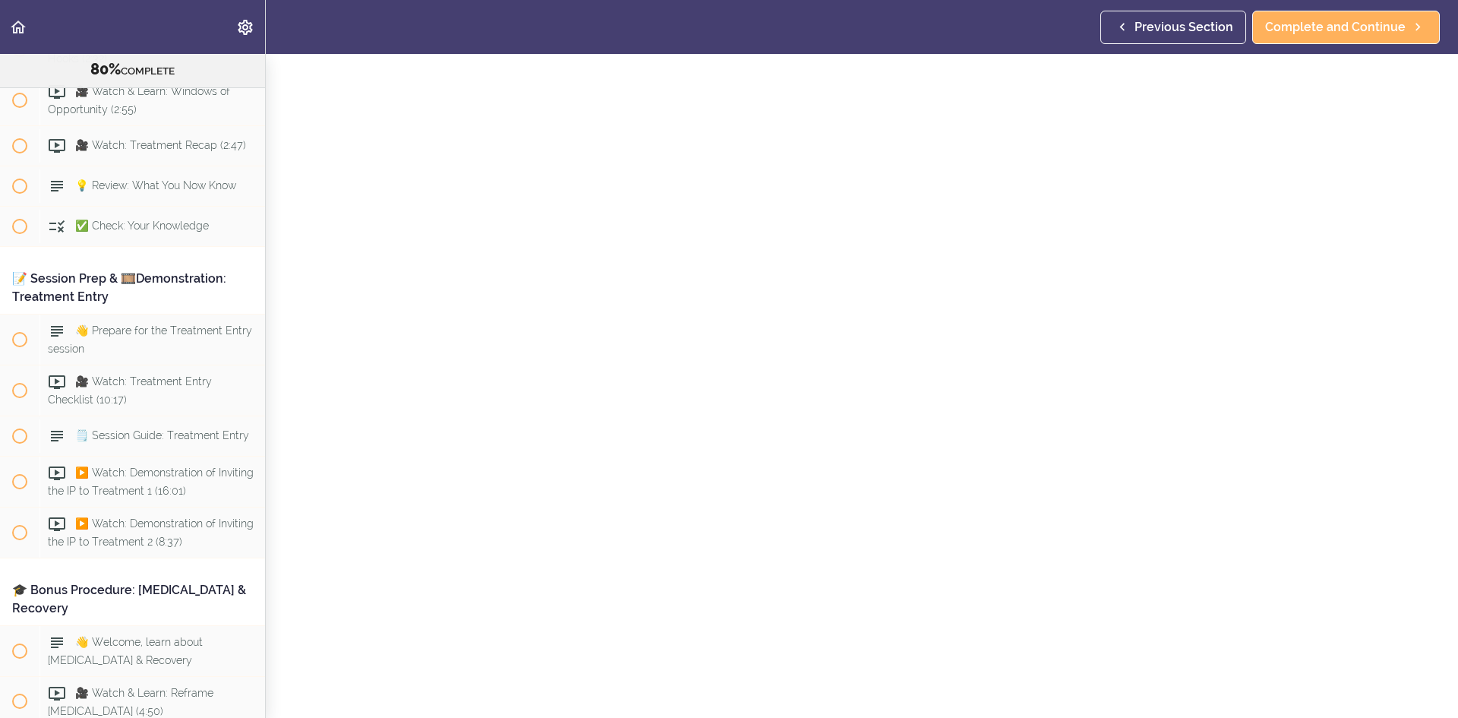
scroll to position [76, 0]
click at [1338, 14] on link "Complete and Continue" at bounding box center [1346, 27] width 188 height 33
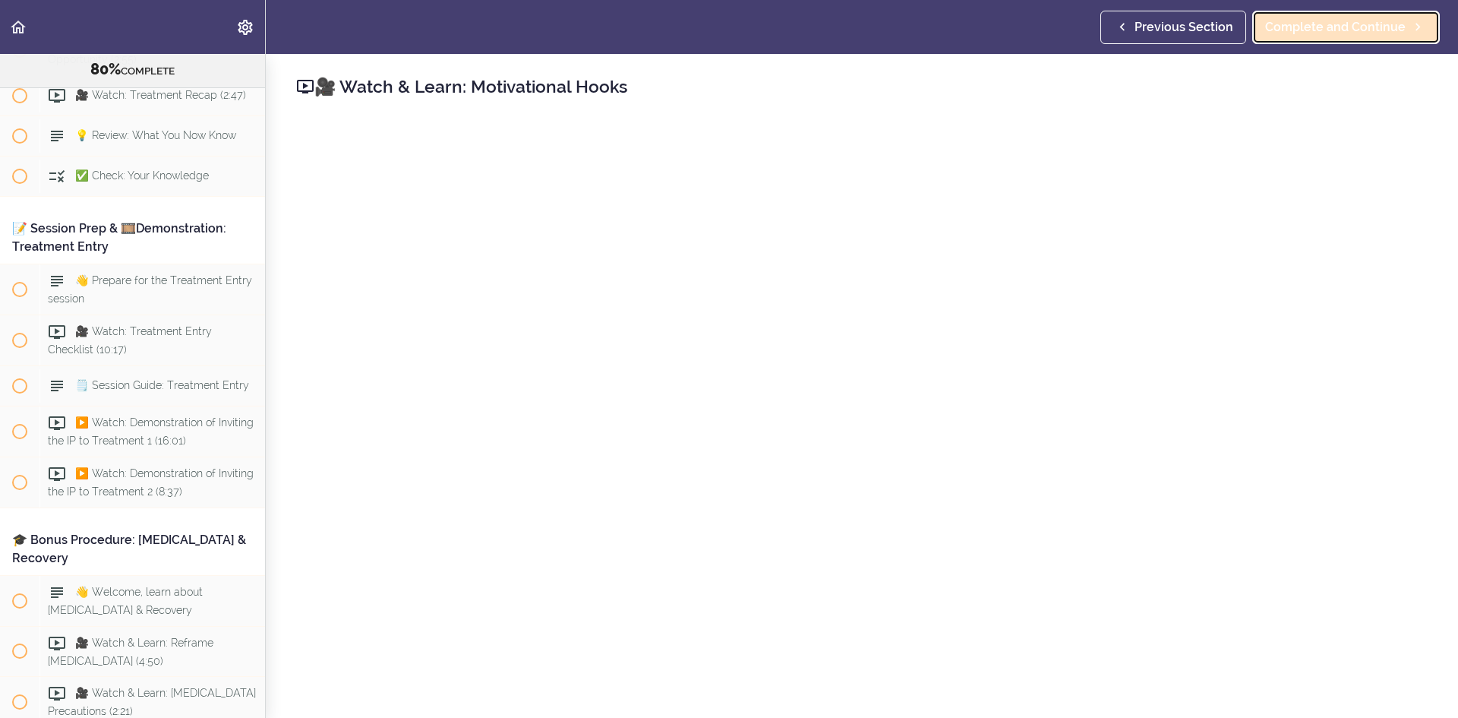
scroll to position [9083, 0]
click at [1372, 43] on link "Complete and Continue" at bounding box center [1346, 27] width 188 height 33
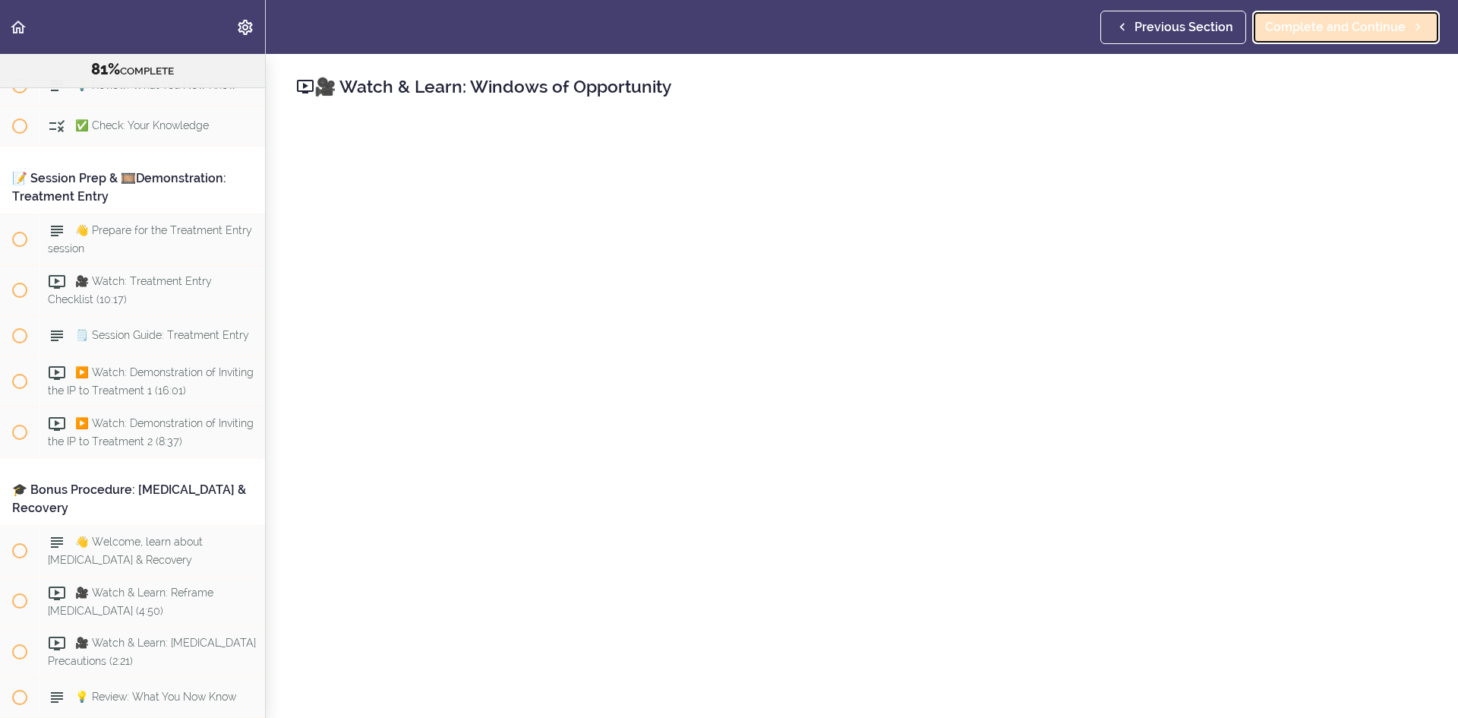
scroll to position [9134, 0]
click at [1312, 22] on span "Complete and Continue" at bounding box center [1335, 27] width 140 height 18
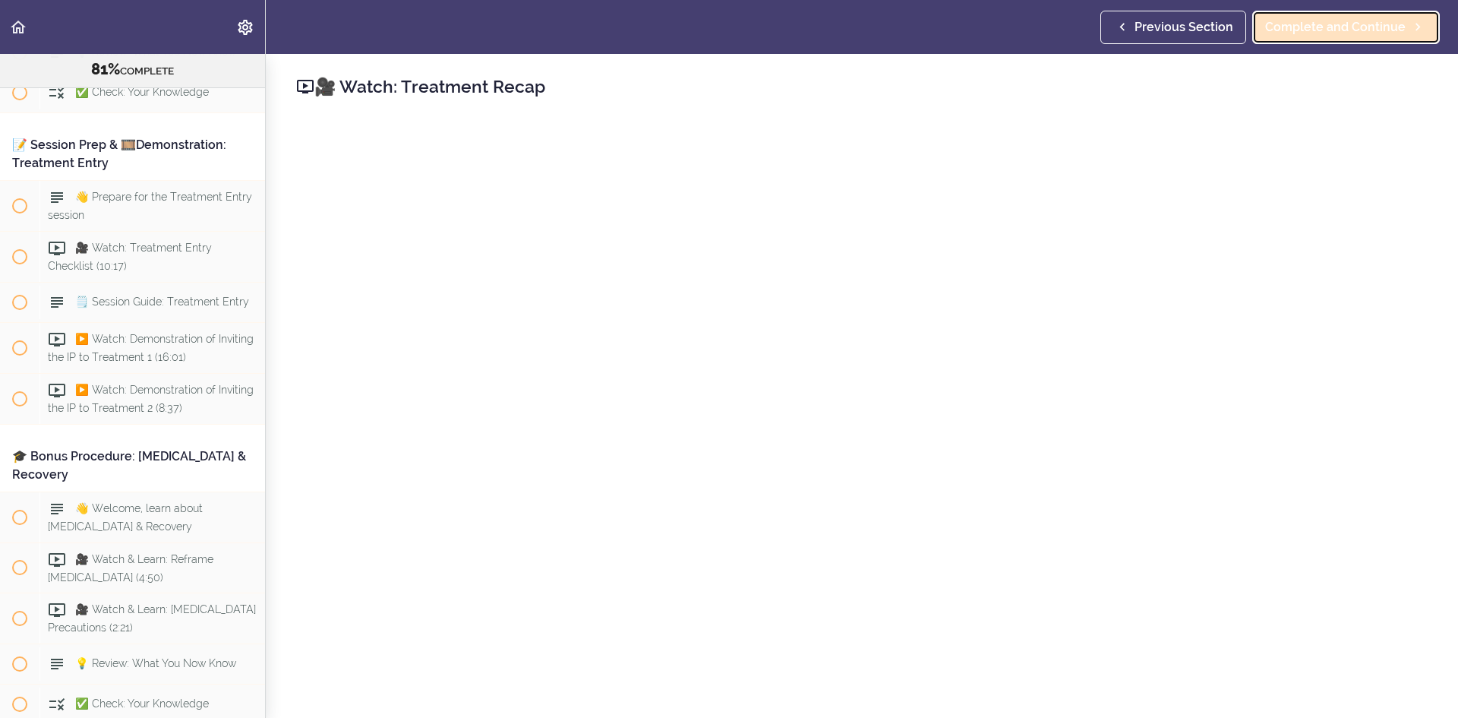
scroll to position [9184, 0]
